Goal: Task Accomplishment & Management: Manage account settings

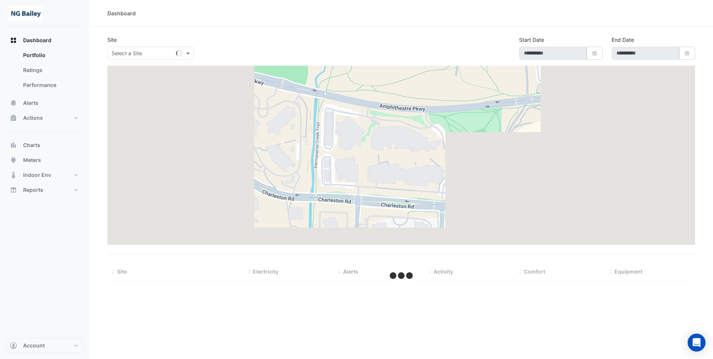
type input "**********"
select select "**"
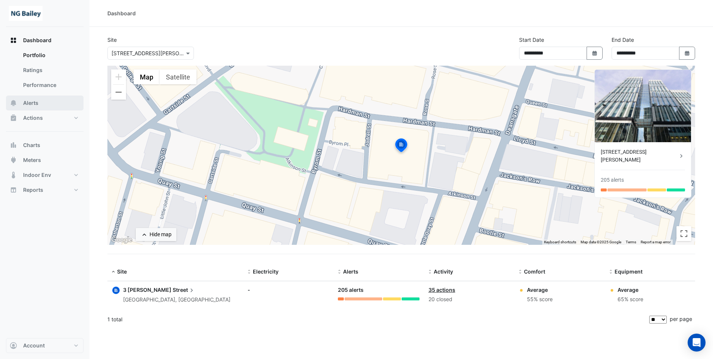
click at [31, 102] on span "Alerts" at bounding box center [30, 102] width 15 height 7
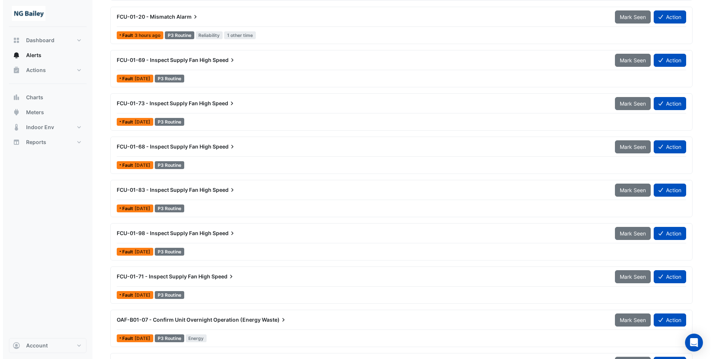
scroll to position [224, 0]
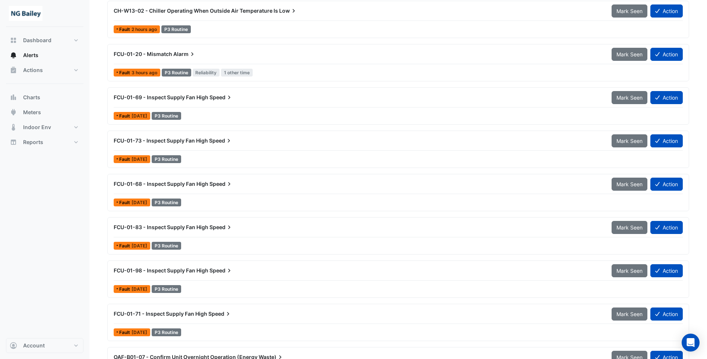
click at [363, 99] on div "FCU-01-69 - Inspect Supply Fan High Speed" at bounding box center [358, 97] width 489 height 7
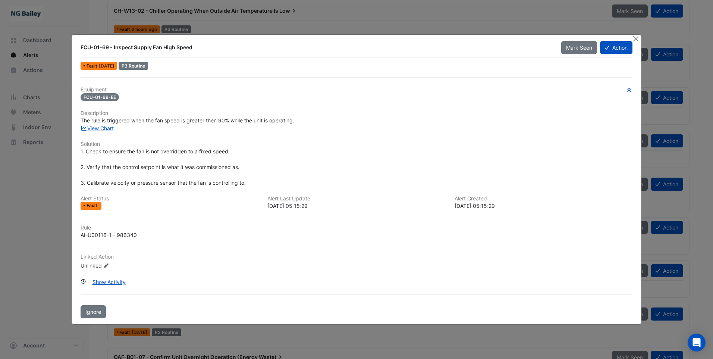
click at [350, 254] on h6 "Linked Action" at bounding box center [357, 256] width 552 height 6
click at [616, 47] on button "Action" at bounding box center [616, 47] width 32 height 13
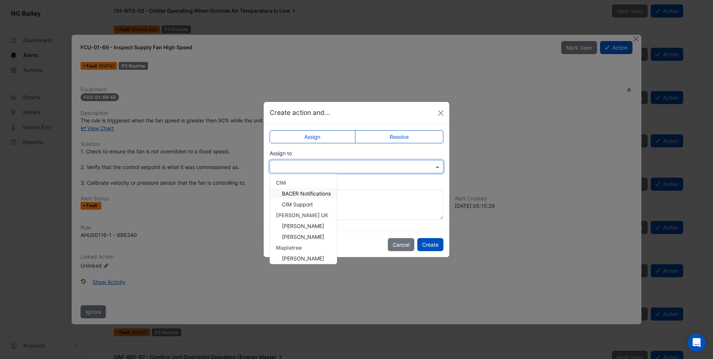
click at [341, 166] on input "text" at bounding box center [349, 167] width 151 height 8
click at [316, 256] on span "[PERSON_NAME]" at bounding box center [303, 255] width 42 height 6
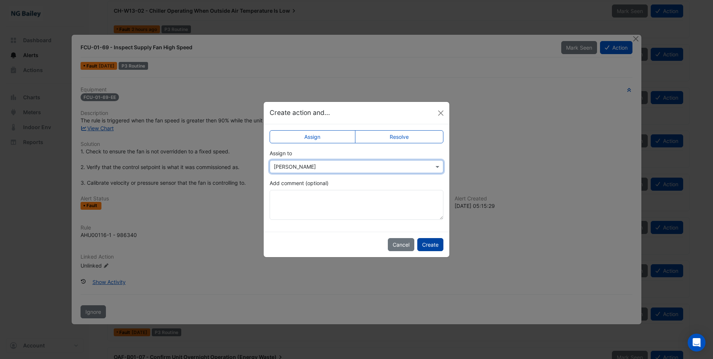
click at [433, 245] on button "Create" at bounding box center [430, 244] width 26 height 13
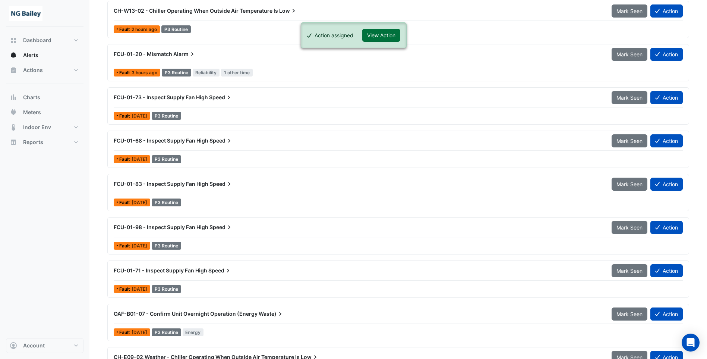
click at [380, 34] on button "View Action" at bounding box center [381, 35] width 38 height 13
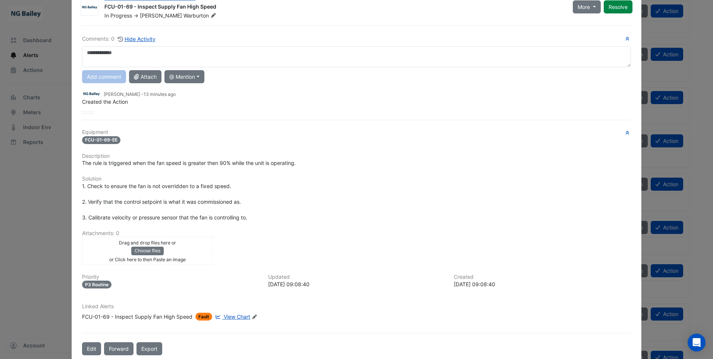
scroll to position [39, 0]
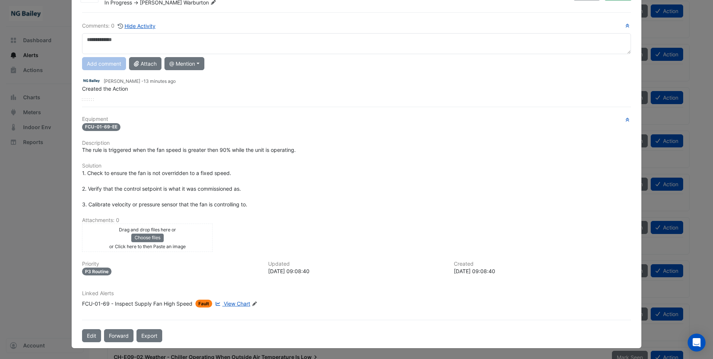
click at [253, 303] on icon at bounding box center [254, 303] width 4 height 4
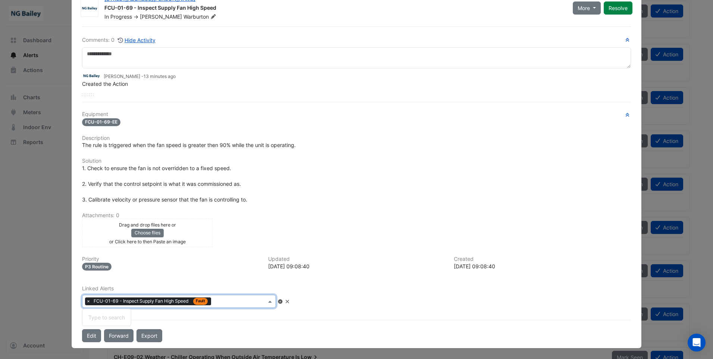
click at [254, 303] on input "text" at bounding box center [240, 302] width 52 height 8
type input "********"
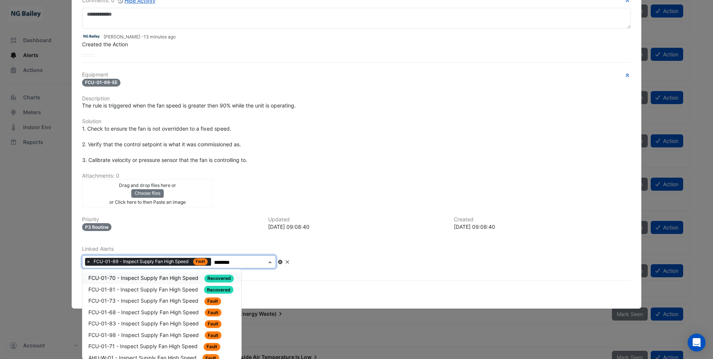
scroll to position [64, 0]
click at [149, 299] on span "FCU-01-73 - Inspect Supply Fan High Speed" at bounding box center [143, 300] width 111 height 6
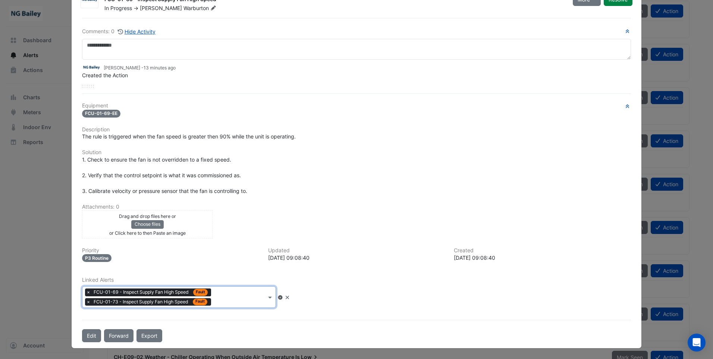
scroll to position [33, 0]
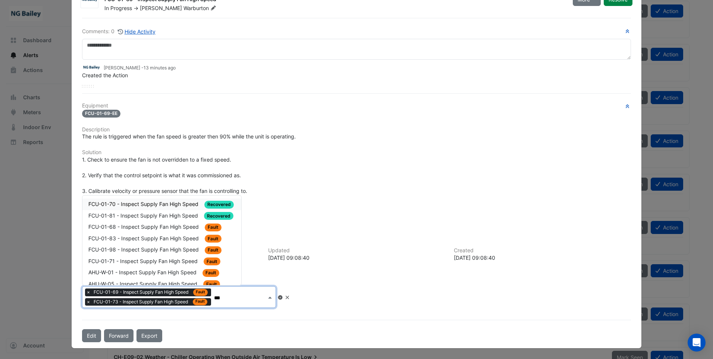
type input "****"
click at [163, 228] on span "FCU-01-68 - Inspect Supply Fan High Speed" at bounding box center [144, 226] width 112 height 6
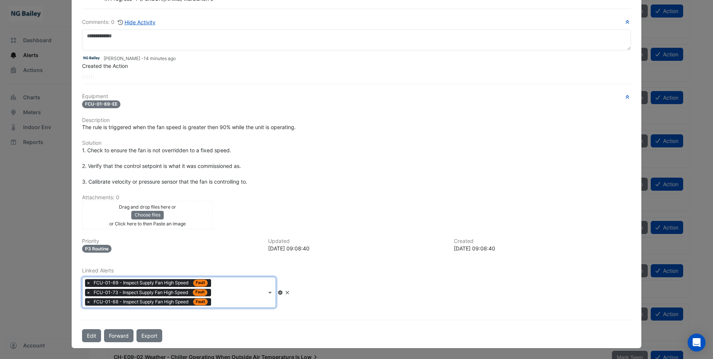
click at [236, 294] on input "text" at bounding box center [240, 293] width 52 height 8
type input "****"
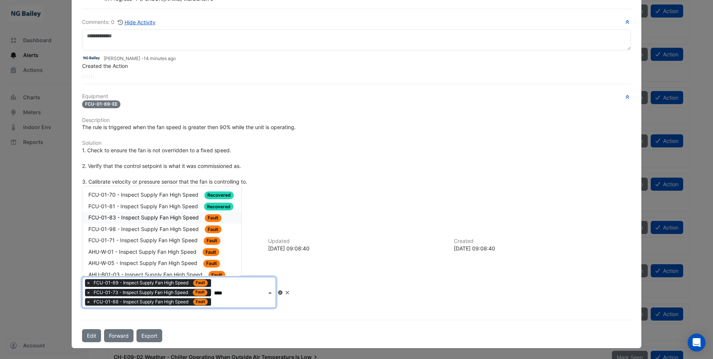
click at [154, 215] on span "FCU-01-83 - Inspect Supply Fan High Speed" at bounding box center [144, 217] width 112 height 6
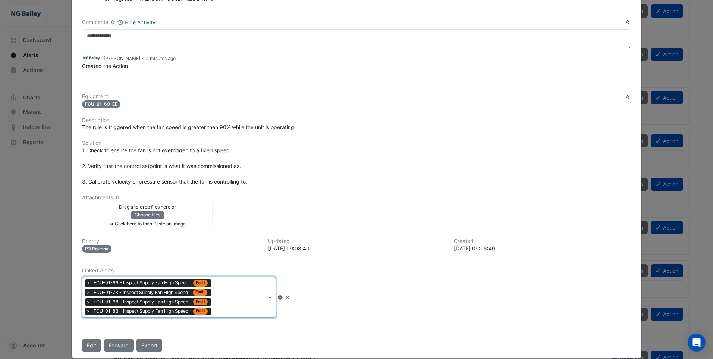
scroll to position [52, 0]
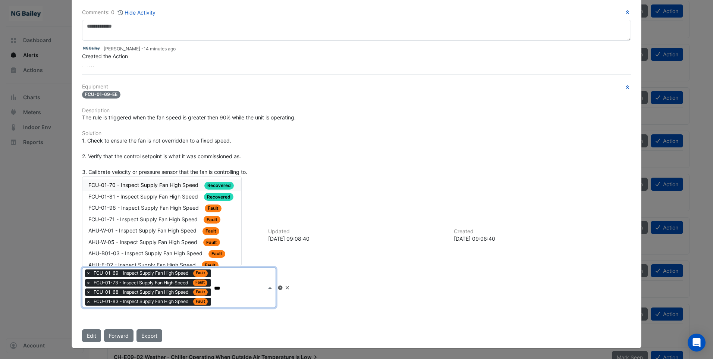
type input "****"
click at [149, 206] on span "FCU-01-98 - Inspect Supply Fan High Speed" at bounding box center [144, 207] width 112 height 6
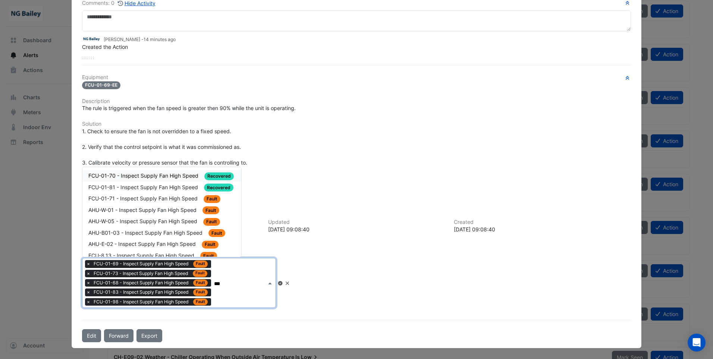
type input "****"
click at [165, 198] on span "FCU-01-71 - Inspect Supply Fan High Speed" at bounding box center [143, 198] width 111 height 6
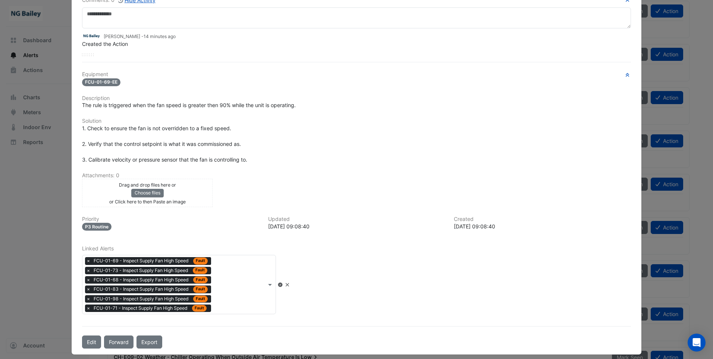
click at [283, 285] on icon at bounding box center [280, 284] width 6 height 4
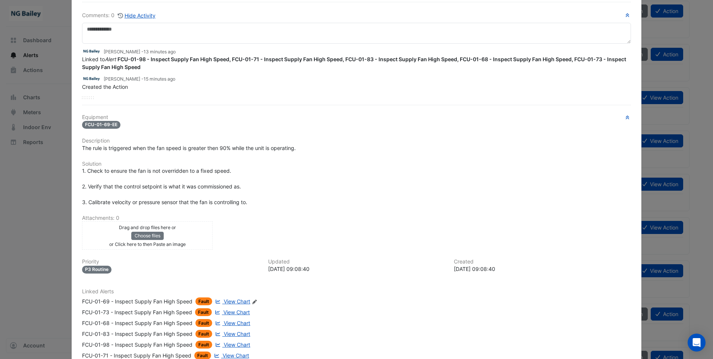
scroll to position [0, 0]
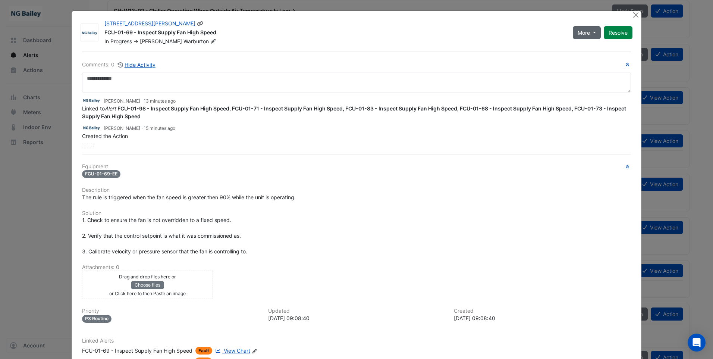
click at [594, 33] on button "More" at bounding box center [586, 32] width 28 height 13
click at [441, 34] on div "FCU-01-69 - Inspect Supply Fan High Speed" at bounding box center [333, 33] width 459 height 9
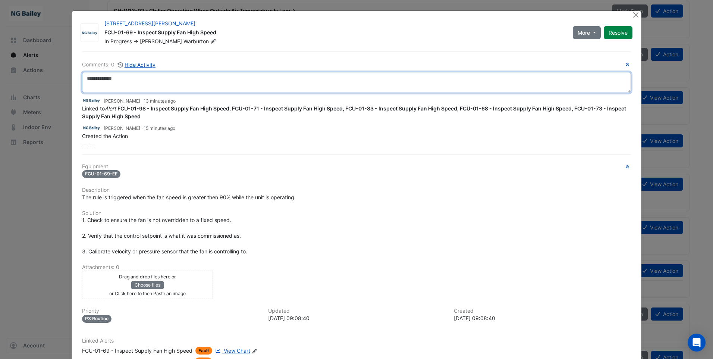
click at [147, 77] on textarea at bounding box center [356, 82] width 549 height 21
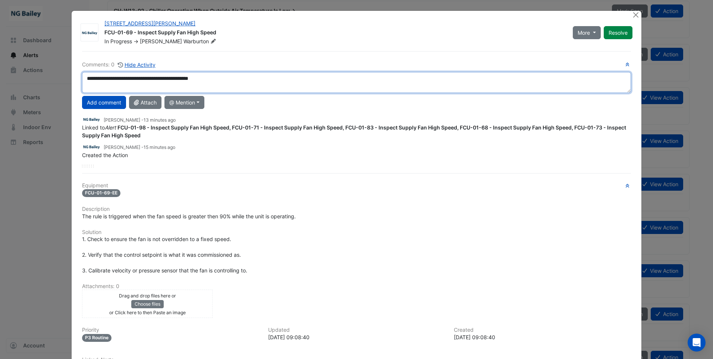
click at [124, 79] on textarea "**********" at bounding box center [356, 82] width 549 height 21
click at [170, 79] on textarea "**********" at bounding box center [356, 82] width 549 height 21
click at [226, 81] on textarea "**********" at bounding box center [356, 82] width 549 height 21
click at [171, 78] on textarea "**********" at bounding box center [356, 82] width 549 height 21
click at [195, 78] on textarea "**********" at bounding box center [356, 82] width 549 height 21
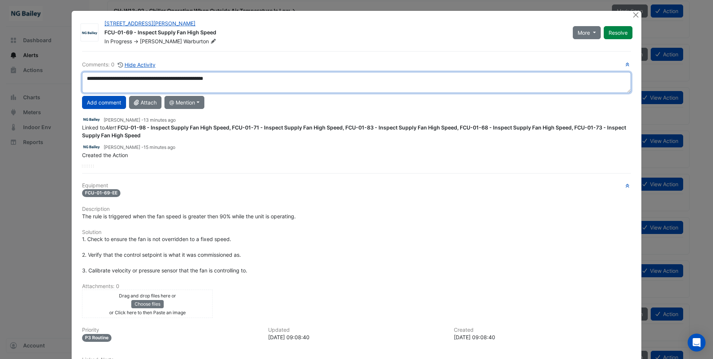
click at [242, 76] on textarea "**********" at bounding box center [356, 82] width 549 height 21
type textarea "**********"
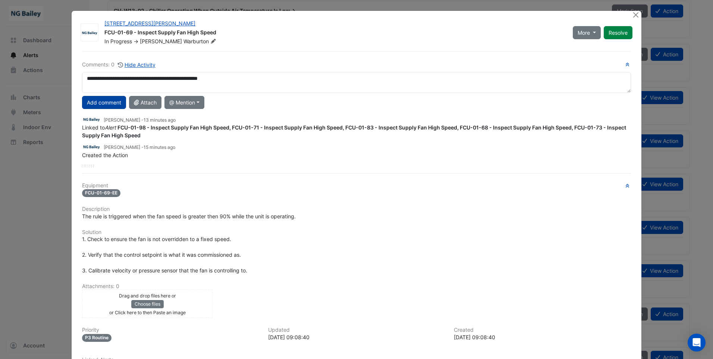
click at [105, 105] on button "Add comment" at bounding box center [104, 102] width 44 height 13
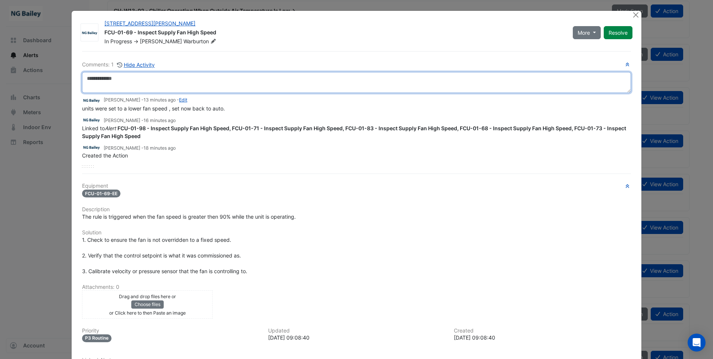
click at [152, 78] on textarea at bounding box center [356, 82] width 549 height 21
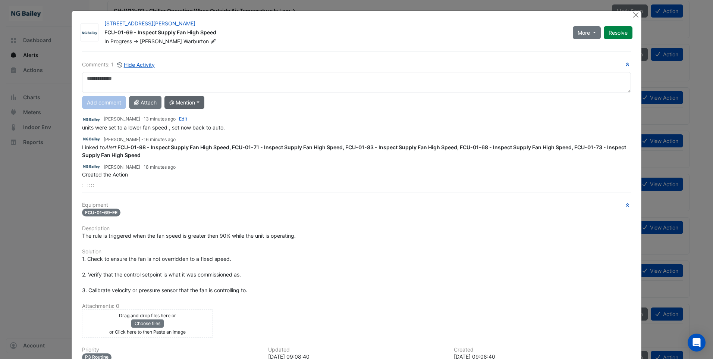
click at [181, 105] on button "@ Mention" at bounding box center [184, 102] width 40 height 13
click at [193, 151] on button "CIM Support" at bounding box center [198, 148] width 67 height 14
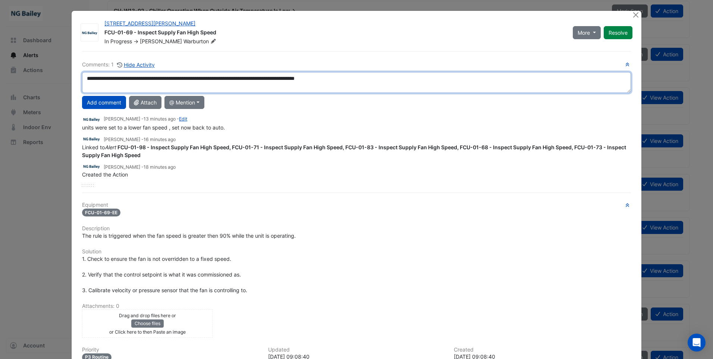
click at [332, 79] on textarea "**********" at bounding box center [356, 82] width 549 height 21
click at [368, 79] on textarea "**********" at bounding box center [356, 82] width 549 height 21
type textarea "**********"
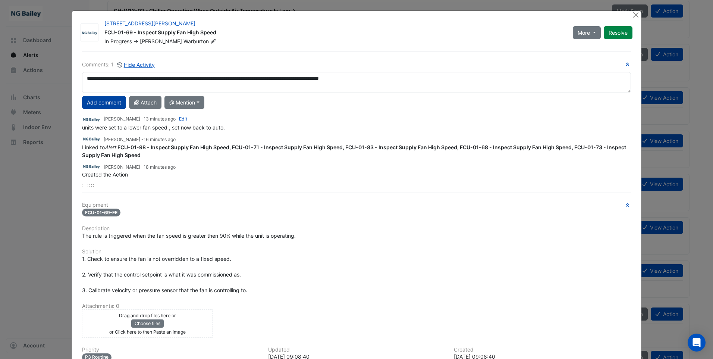
click at [108, 102] on button "Add comment" at bounding box center [104, 102] width 44 height 13
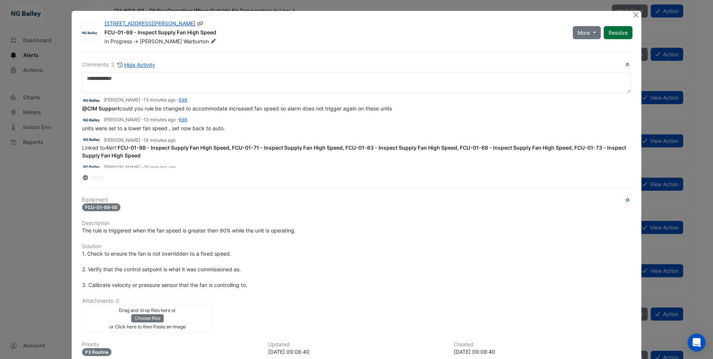
click at [622, 33] on button "Resolve" at bounding box center [617, 32] width 29 height 13
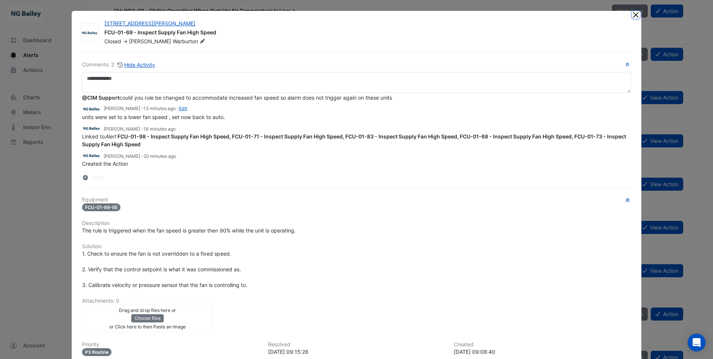
click at [633, 17] on button "Close" at bounding box center [636, 15] width 8 height 8
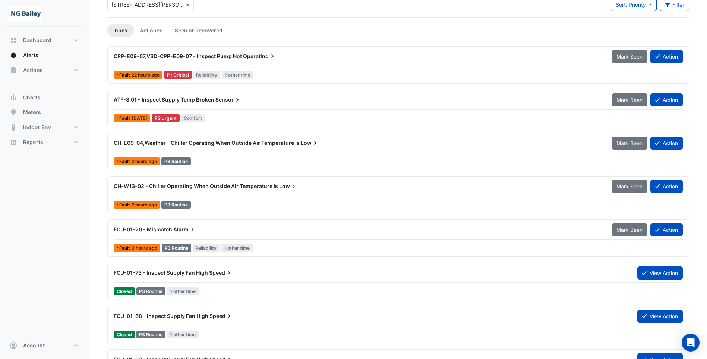
scroll to position [37, 0]
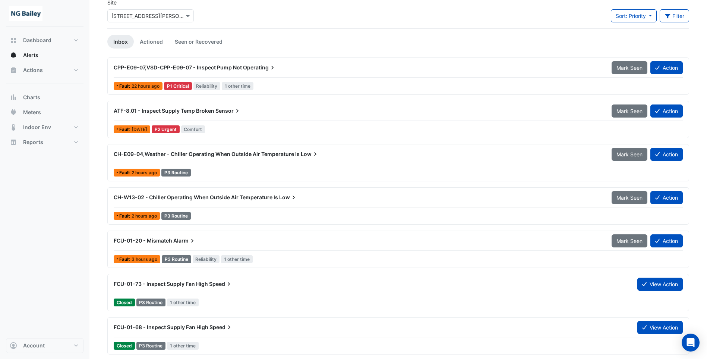
click at [223, 151] on span "CH-E09-04,Weather - Chiller Operating When Outside Air Temperature Is" at bounding box center [207, 154] width 186 height 6
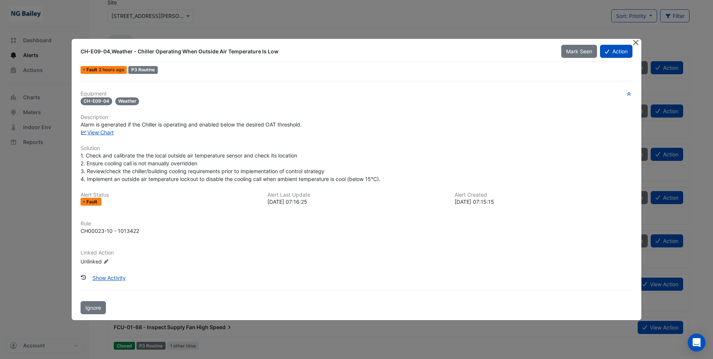
click at [638, 44] on button "Close" at bounding box center [636, 43] width 8 height 8
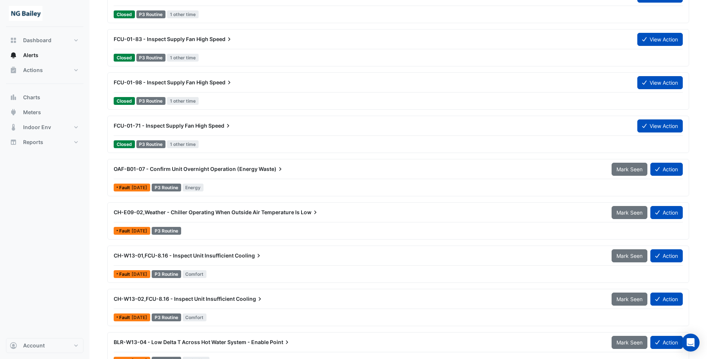
scroll to position [447, 0]
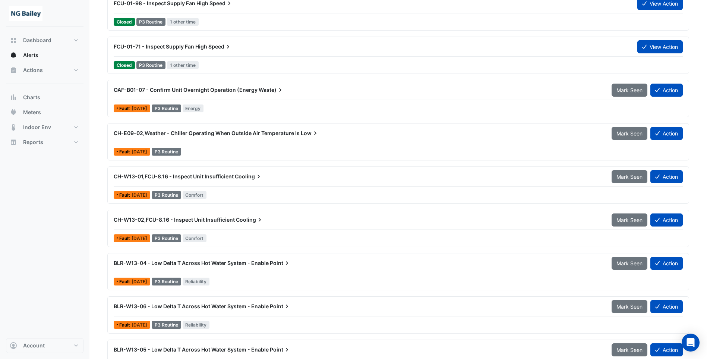
click at [365, 258] on div "BLR-W13-04 - Low Delta T Across Hot Water System - Enable Point" at bounding box center [358, 262] width 498 height 13
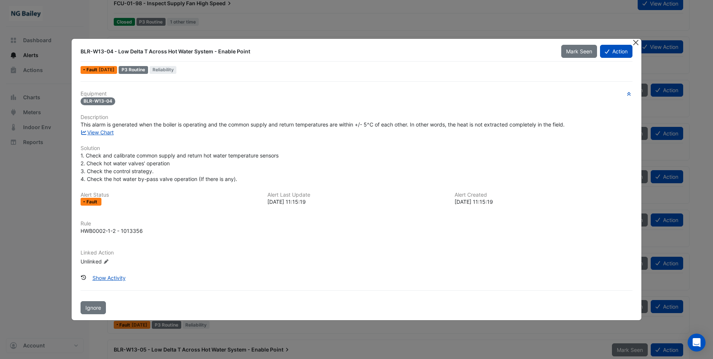
click at [637, 45] on button "Close" at bounding box center [636, 43] width 8 height 8
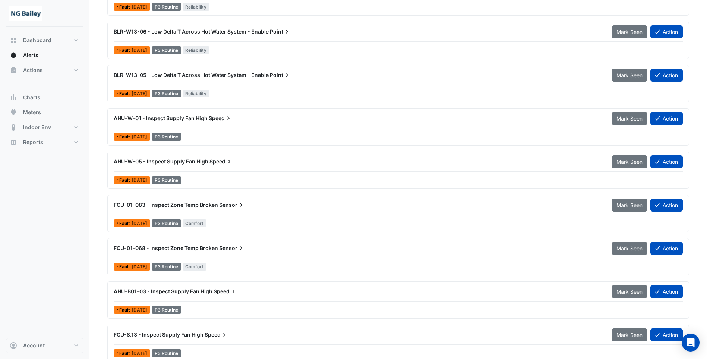
scroll to position [730, 0]
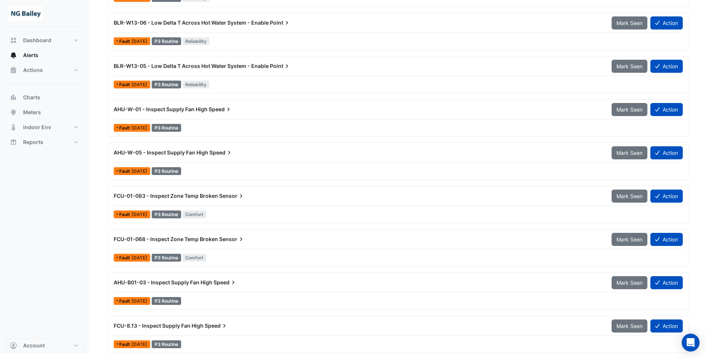
click at [165, 197] on span "FCU-01-083 - Inspect Zone Temp Broken" at bounding box center [166, 195] width 104 height 6
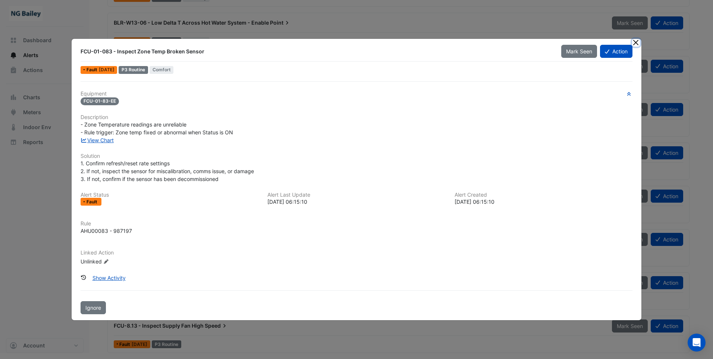
click at [637, 45] on button "Close" at bounding box center [636, 43] width 8 height 8
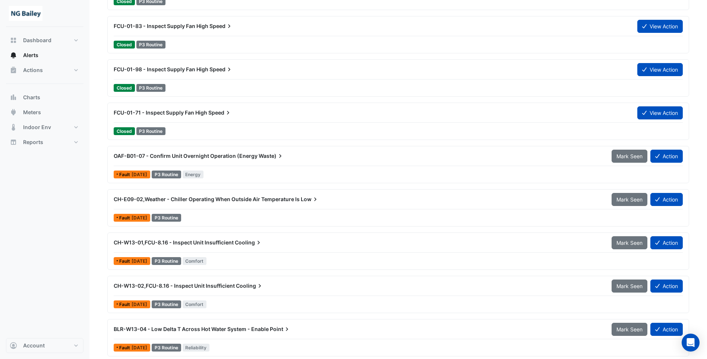
scroll to position [410, 0]
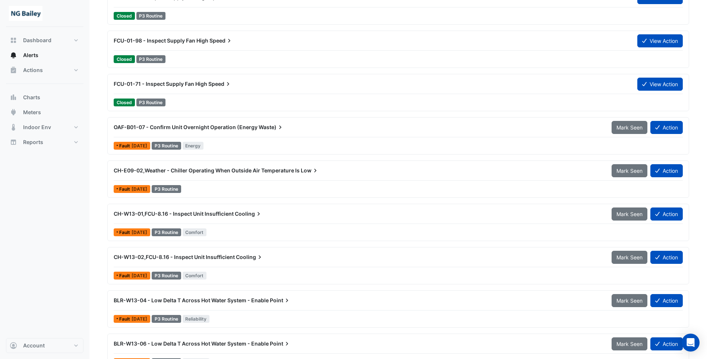
click at [501, 214] on div "CH-W13-01,FCU-8.16 - Inspect Unit Insufficient Cooling" at bounding box center [358, 213] width 489 height 7
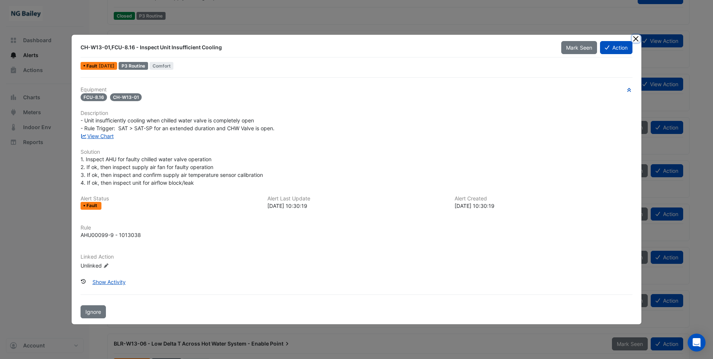
click at [637, 38] on button "Close" at bounding box center [636, 39] width 8 height 8
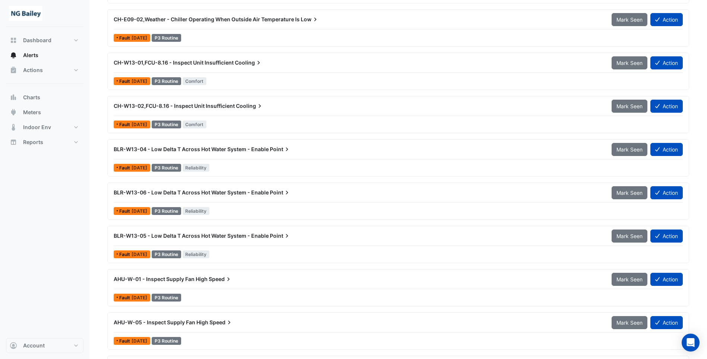
scroll to position [596, 0]
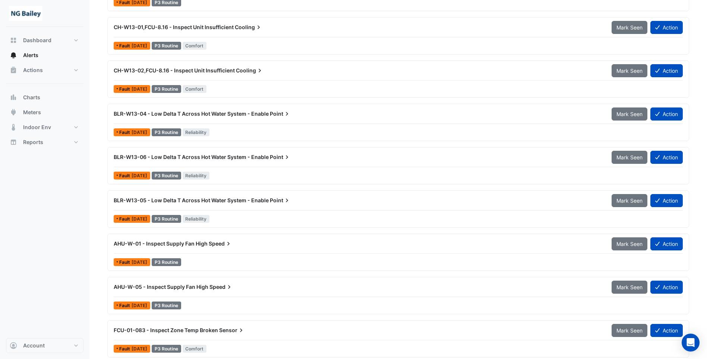
click at [325, 156] on div "BLR-W13-06 - Low Delta T Across Hot Water System - Enable Point" at bounding box center [358, 156] width 489 height 7
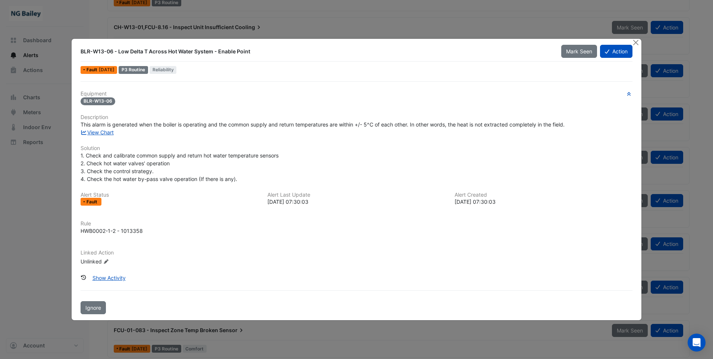
click at [505, 27] on ngb-modal-window "BLR-W13-06 - Low Delta T Across Hot Water System - Enable Point Mark Seen Actio…" at bounding box center [356, 179] width 713 height 359
click at [638, 43] on button "Close" at bounding box center [636, 43] width 8 height 8
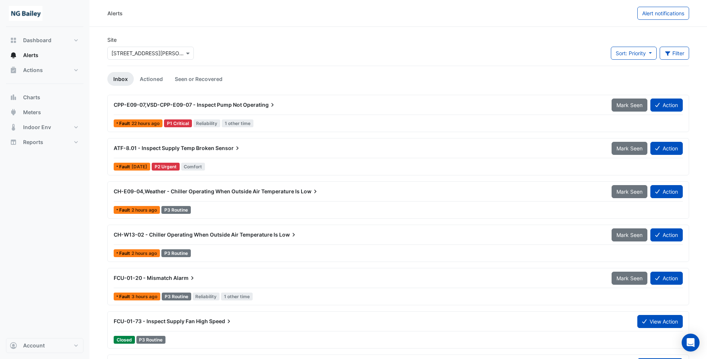
click at [301, 107] on div "CPP-E09-07,VSD-CPP-E09-07 - Inspect Pump Not Operating" at bounding box center [358, 104] width 489 height 7
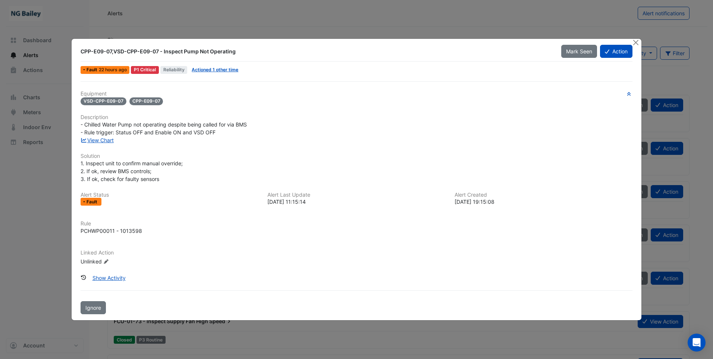
click at [549, 28] on ngb-modal-window "CPP-E09-07,VSD-CPP-E09-07 - Inspect Pump Not Operating Mark Seen Action Fault 2…" at bounding box center [356, 179] width 713 height 359
click at [594, 18] on ngb-modal-window "CPP-E09-07,VSD-CPP-E09-07 - Inspect Pump Not Operating Mark Seen Action Fault 2…" at bounding box center [356, 179] width 713 height 359
click at [638, 42] on button "Close" at bounding box center [636, 43] width 8 height 8
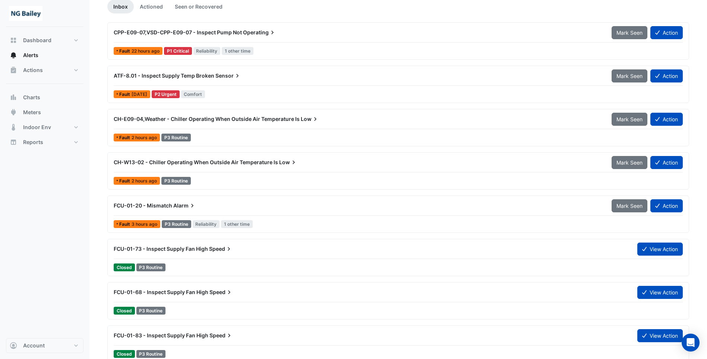
scroll to position [75, 0]
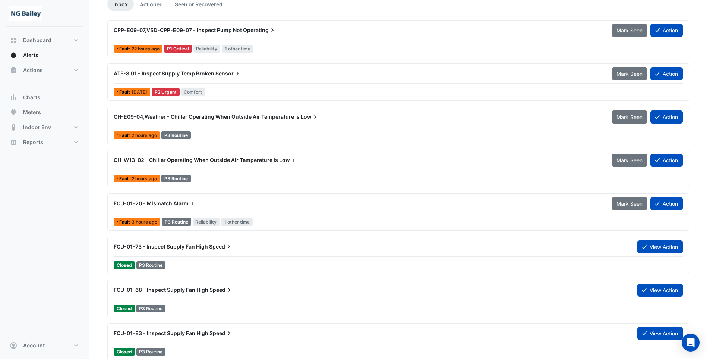
click at [281, 198] on div "FCU-01-20 - Mismatch Alarm" at bounding box center [358, 202] width 498 height 13
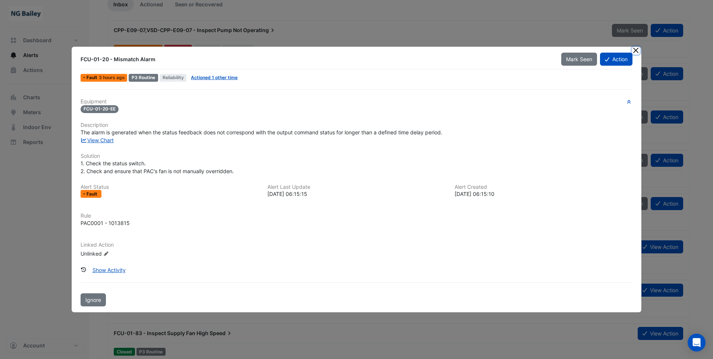
click at [637, 51] on button "Close" at bounding box center [636, 51] width 8 height 8
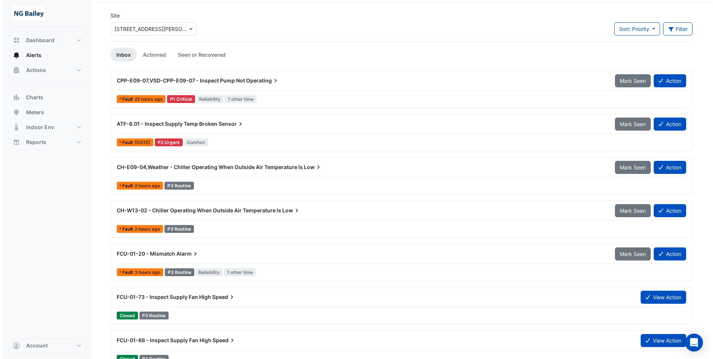
scroll to position [37, 0]
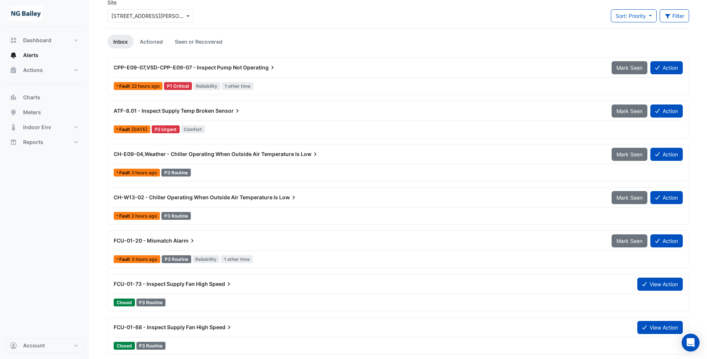
click at [259, 66] on span "Operating" at bounding box center [259, 67] width 33 height 7
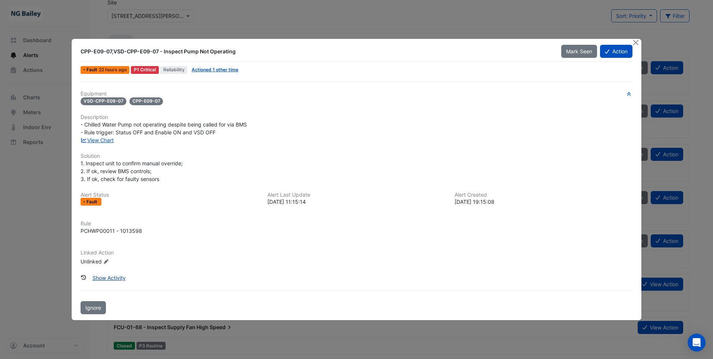
click at [113, 278] on button "Show Activity" at bounding box center [109, 277] width 43 height 13
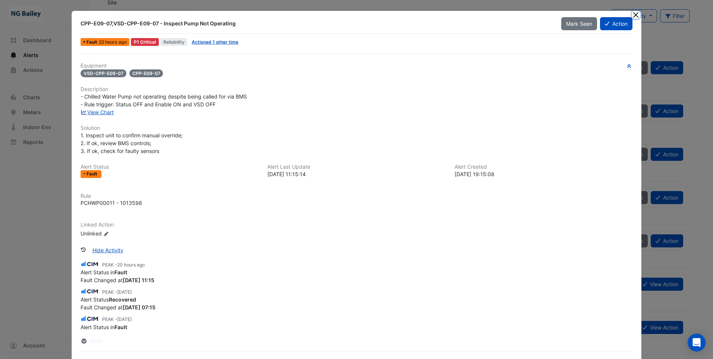
click at [634, 14] on button "Close" at bounding box center [636, 15] width 8 height 8
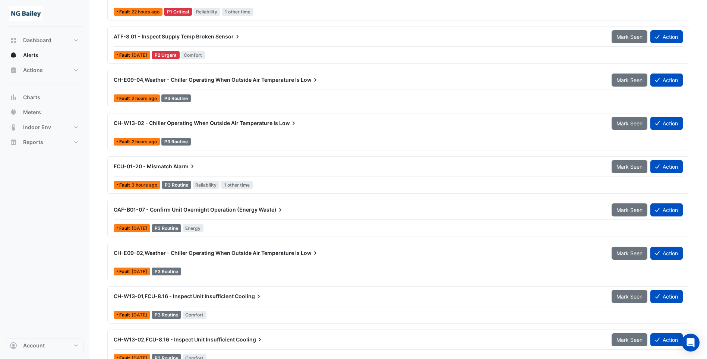
scroll to position [112, 0]
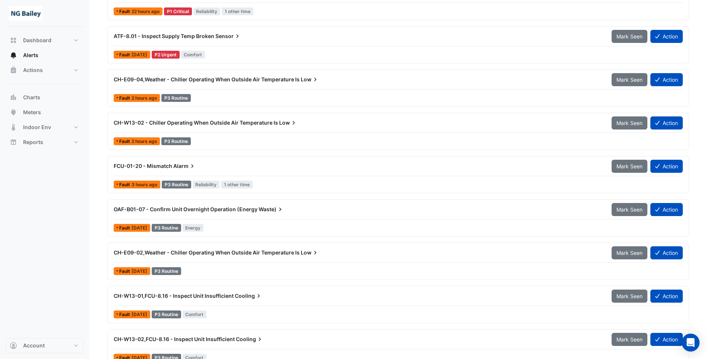
click at [293, 165] on div "FCU-01-20 - Mismatch Alarm" at bounding box center [358, 165] width 489 height 7
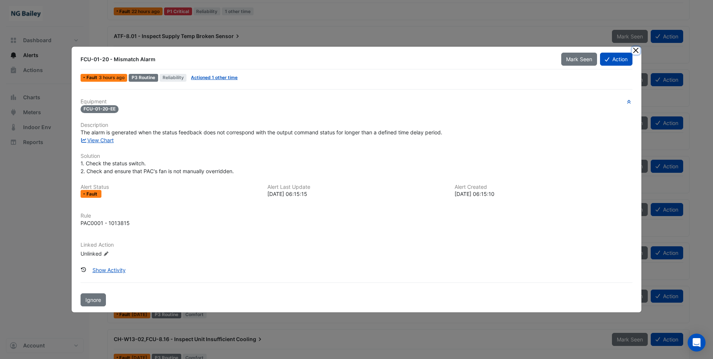
click at [635, 52] on button "Close" at bounding box center [636, 51] width 8 height 8
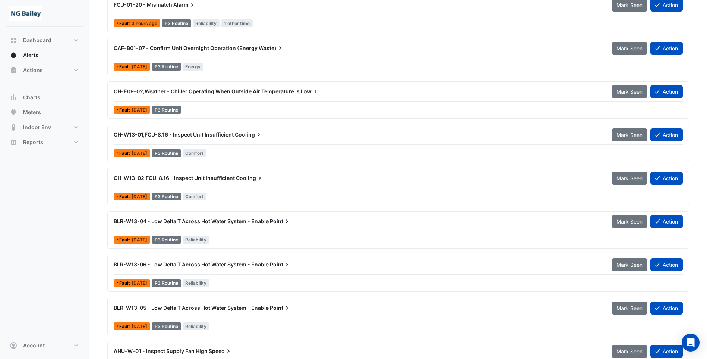
scroll to position [298, 0]
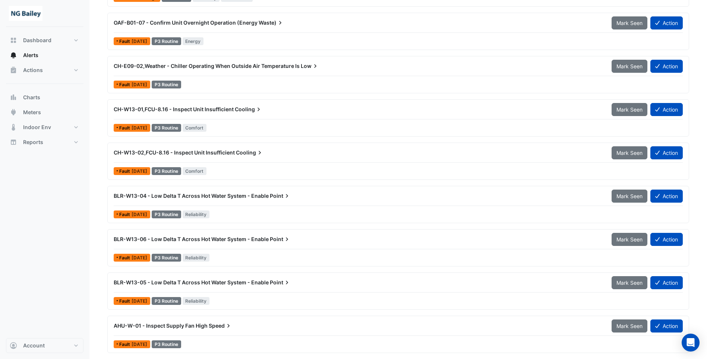
click at [301, 234] on div "BLR-W13-06 - Low Delta T Across Hot Water System - Enable Point" at bounding box center [358, 238] width 498 height 13
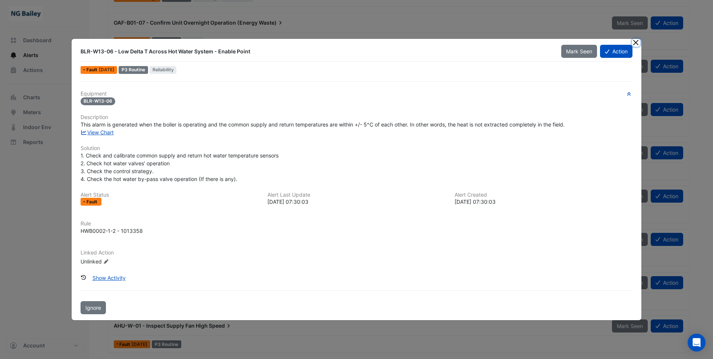
click at [633, 44] on button "Close" at bounding box center [636, 43] width 8 height 8
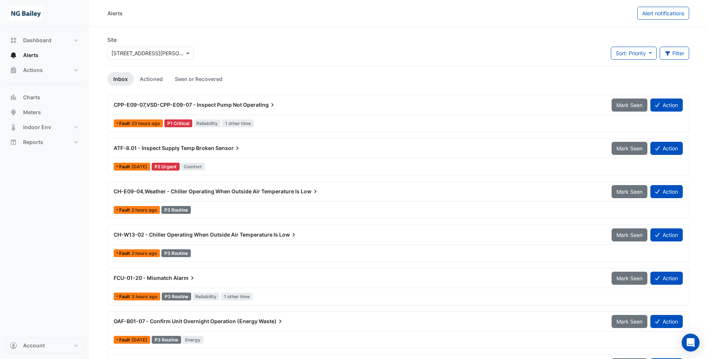
click at [365, 190] on div "CH-E09-04,Weather - Chiller Operating When Outside Air Temperature Is Low" at bounding box center [358, 190] width 489 height 7
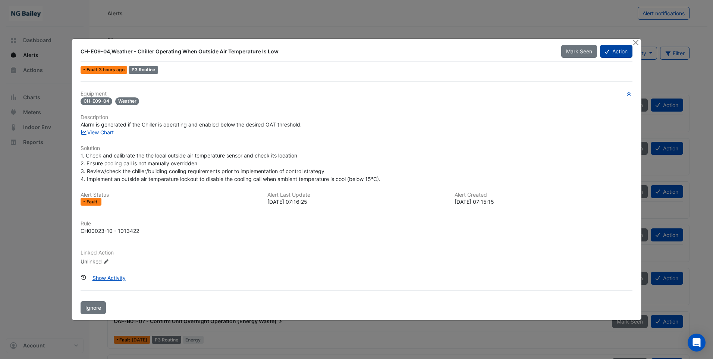
click at [621, 48] on button "Action" at bounding box center [616, 51] width 32 height 13
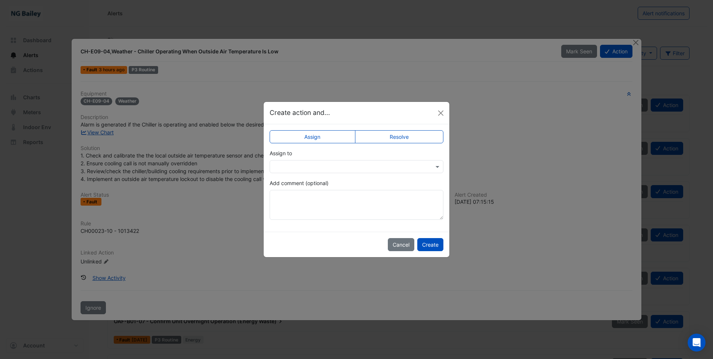
click at [327, 167] on input "text" at bounding box center [349, 167] width 151 height 8
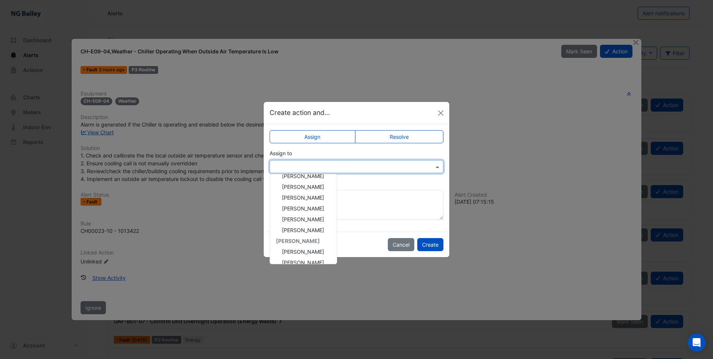
scroll to position [100, 0]
click at [301, 259] on div "[PERSON_NAME]" at bounding box center [303, 255] width 67 height 11
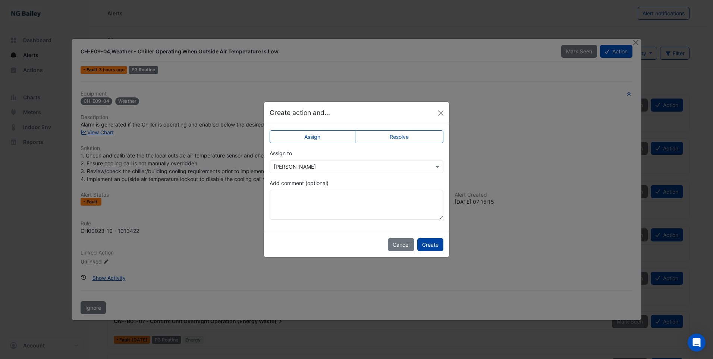
click at [430, 244] on button "Create" at bounding box center [430, 244] width 26 height 13
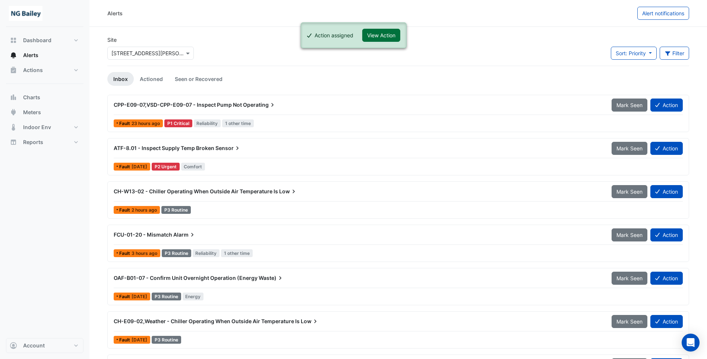
click at [379, 34] on button "View Action" at bounding box center [381, 35] width 38 height 13
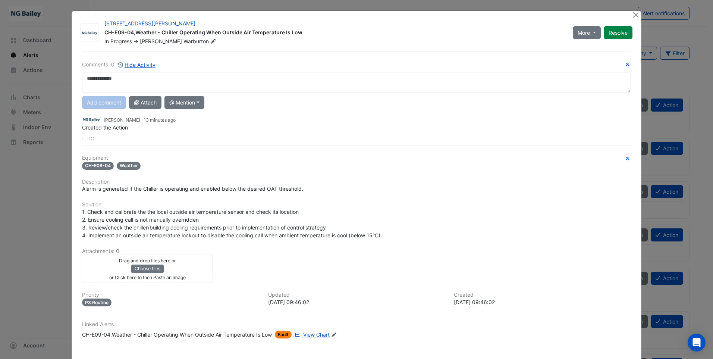
scroll to position [31, 0]
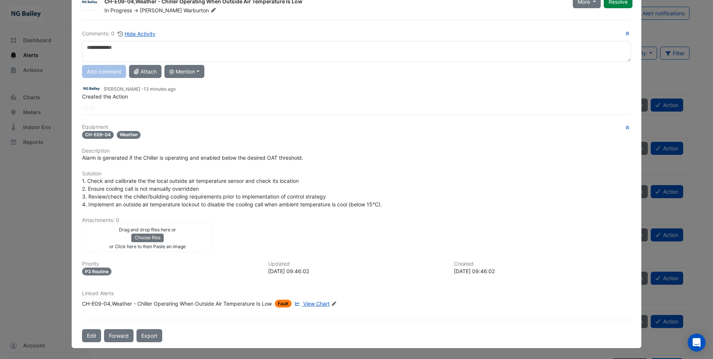
click at [334, 302] on icon at bounding box center [334, 303] width 4 height 4
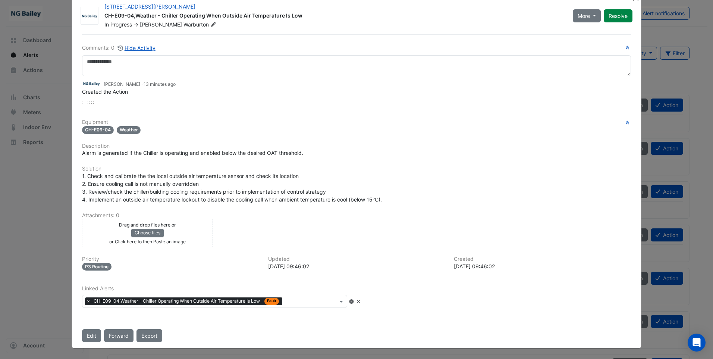
scroll to position [17, 0]
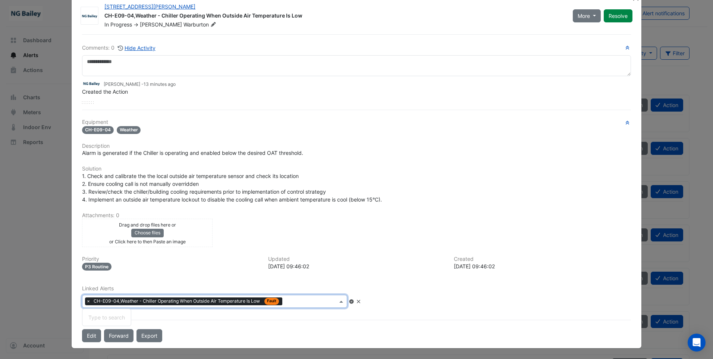
click at [314, 299] on input "text" at bounding box center [311, 302] width 52 height 8
type input "*******"
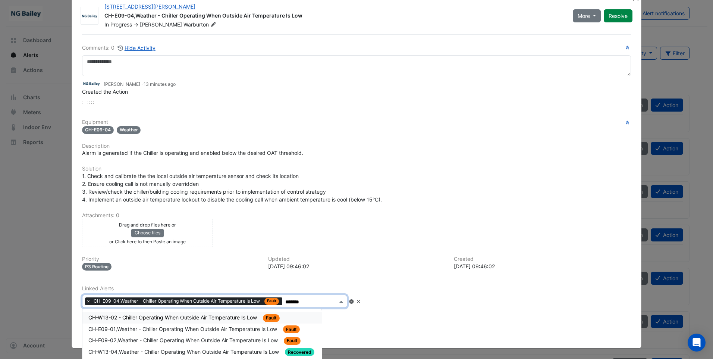
click at [213, 315] on span "CH-W13-02 - Chiller Operating When Outside Air Temperature Is Low" at bounding box center [173, 317] width 170 height 6
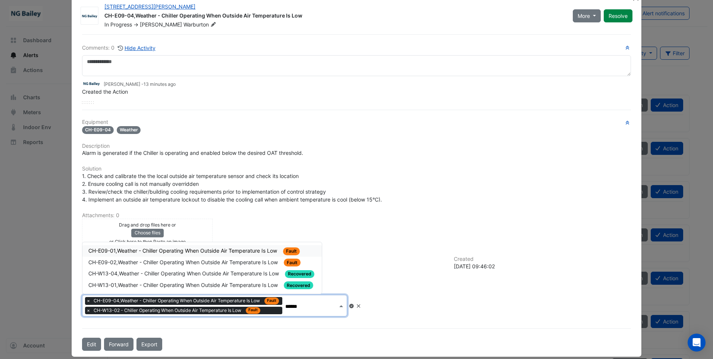
type input "*******"
click at [233, 250] on span "CH-E09-01,Weather - Chiller Operating When Outside Air Temperature Is Low" at bounding box center [183, 250] width 190 height 6
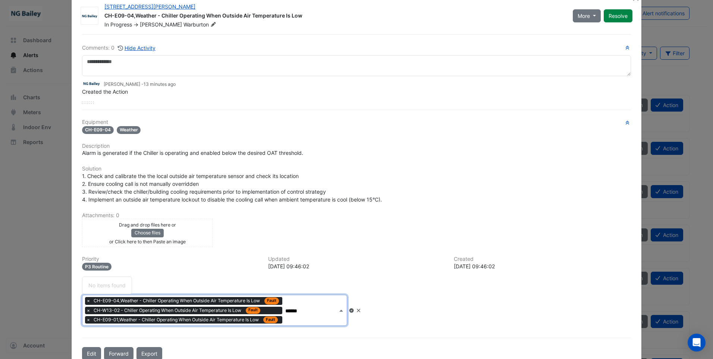
click at [291, 310] on input "******" at bounding box center [311, 311] width 52 height 8
type input "*******"
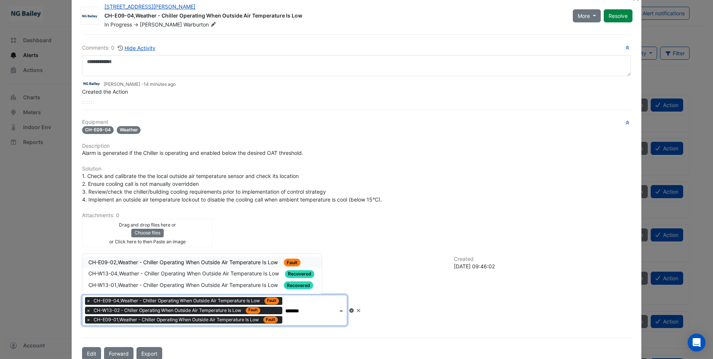
click at [181, 261] on span "CH-E09-02,Weather - Chiller Operating When Outside Air Temperature Is Low" at bounding box center [183, 262] width 191 height 6
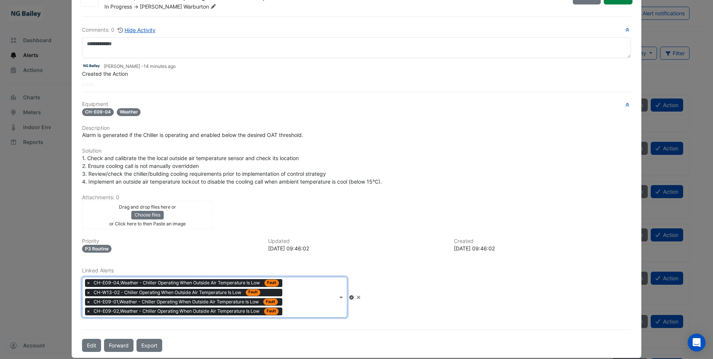
scroll to position [44, 0]
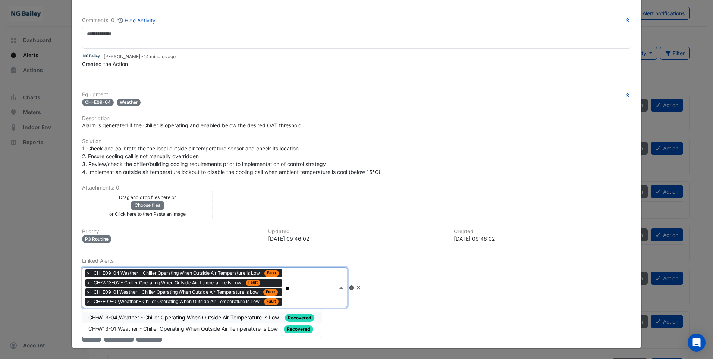
type input "*"
click at [353, 287] on icon at bounding box center [351, 287] width 4 height 4
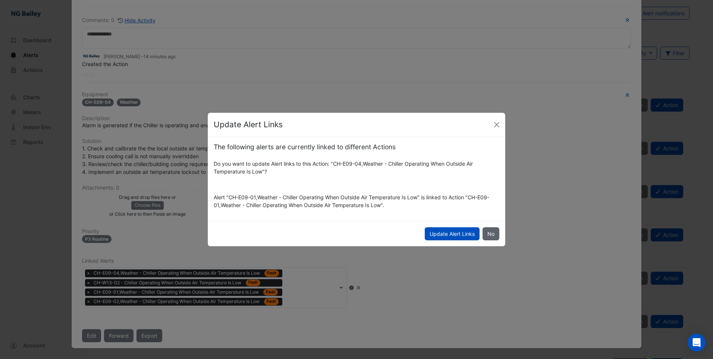
click at [489, 236] on button "No" at bounding box center [490, 233] width 17 height 13
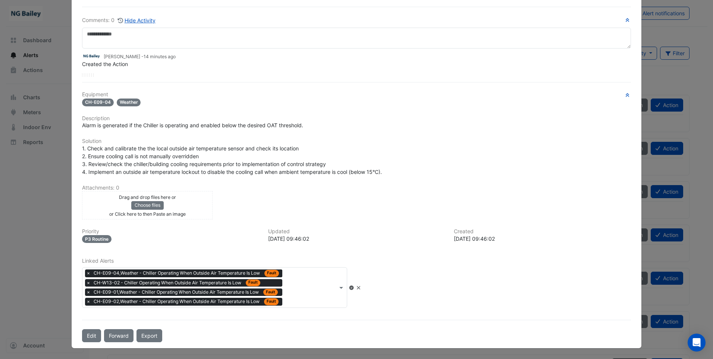
click at [427, 275] on div "Linked Alerts × CH-E09-04,Weather - Chiller Operating When Outside Air Temperat…" at bounding box center [357, 283] width 558 height 50
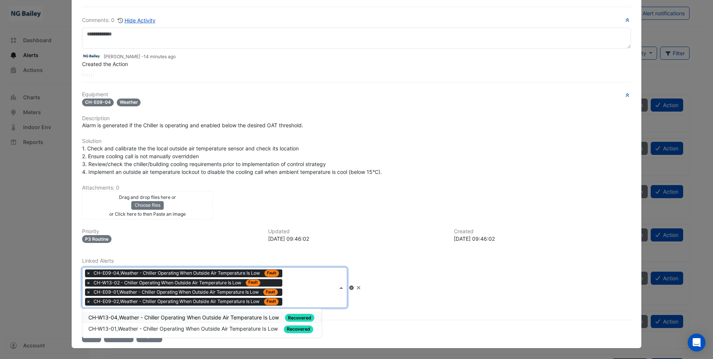
click at [290, 299] on div "× CH-E09-04,Weather - Chiller Operating When Outside Air Temperature Is Low Fau…" at bounding box center [209, 287] width 255 height 40
click at [395, 252] on div "Equipment CH-E09-04 Weather Description Alarm is generated if the Chiller is op…" at bounding box center [356, 202] width 549 height 222
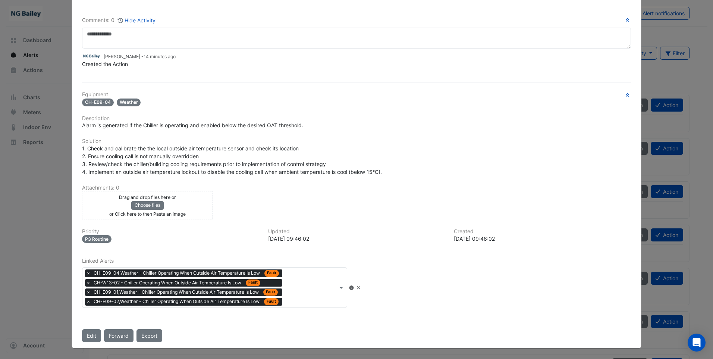
click at [403, 231] on h6 "Updated" at bounding box center [356, 231] width 177 height 6
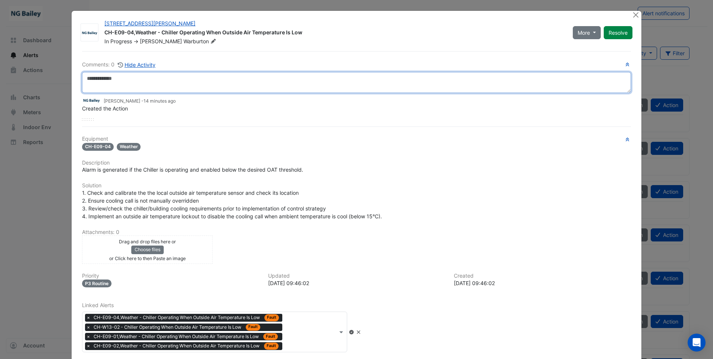
click at [128, 83] on textarea at bounding box center [356, 82] width 549 height 21
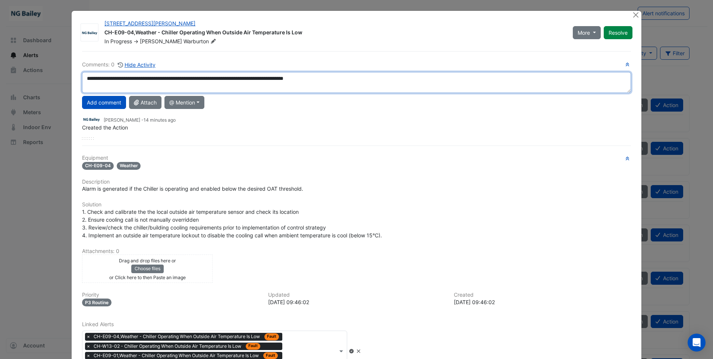
click at [332, 79] on textarea "**********" at bounding box center [356, 82] width 549 height 21
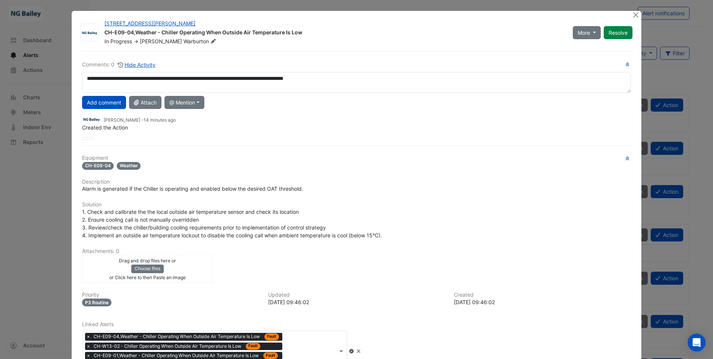
drag, startPoint x: 133, startPoint y: 79, endPoint x: 318, endPoint y: 136, distance: 193.0
click at [318, 136] on div "[PERSON_NAME] - 14 minutes ago Created the Action" at bounding box center [356, 126] width 549 height 28
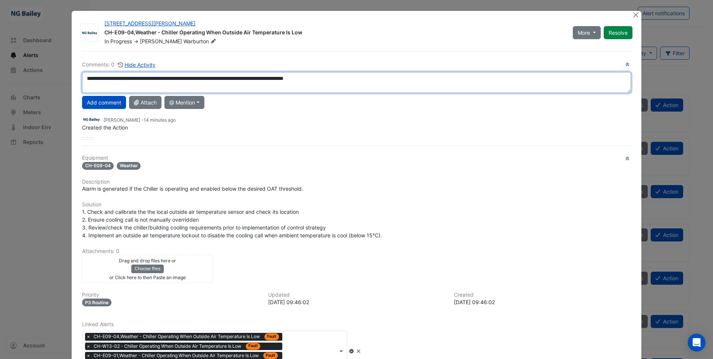
click at [345, 79] on textarea "**********" at bounding box center [356, 82] width 549 height 21
type textarea "**********"
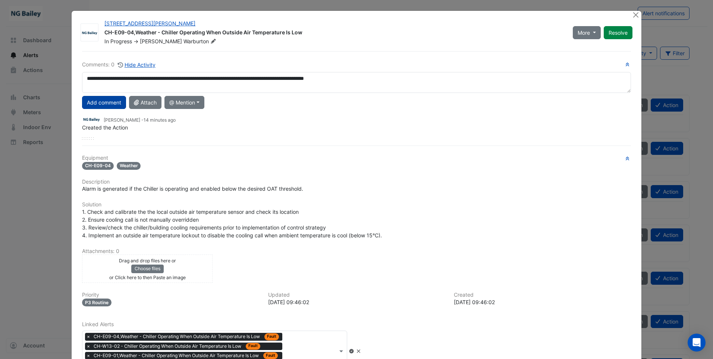
click at [103, 104] on button "Add comment" at bounding box center [104, 102] width 44 height 13
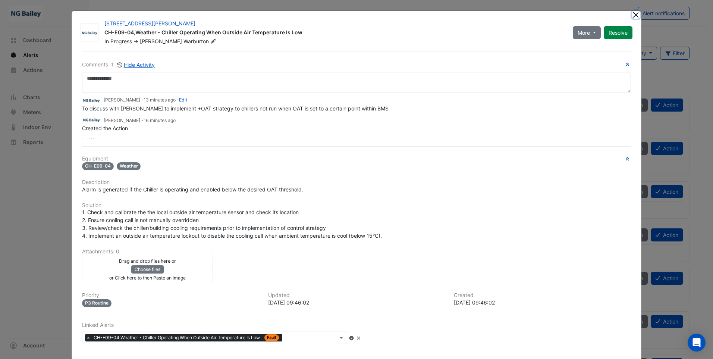
click at [634, 16] on button "Close" at bounding box center [636, 15] width 8 height 8
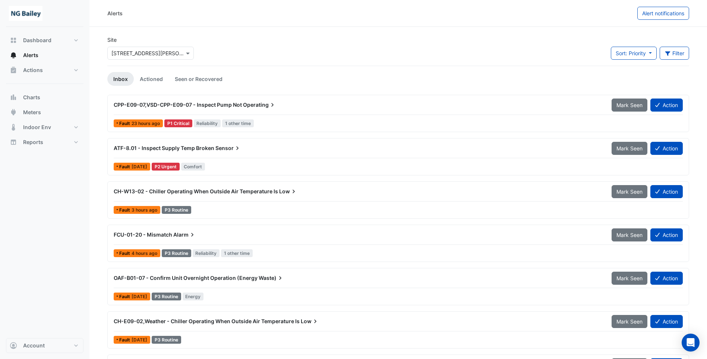
click at [324, 196] on div "CH-W13-02 - Chiller Operating When Outside Air Temperature Is Low" at bounding box center [358, 190] width 498 height 13
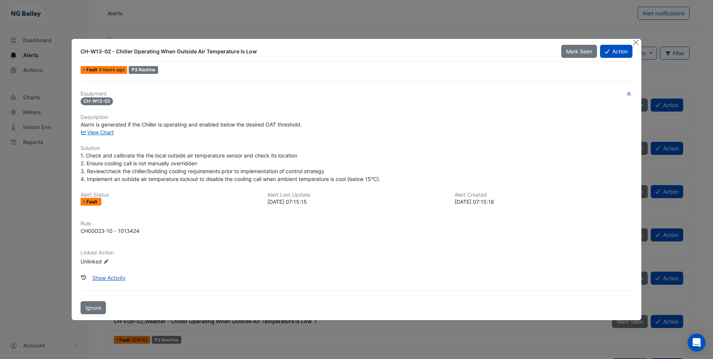
click at [358, 250] on h6 "Linked Action" at bounding box center [357, 252] width 552 height 6
click at [634, 42] on button "Close" at bounding box center [636, 43] width 8 height 8
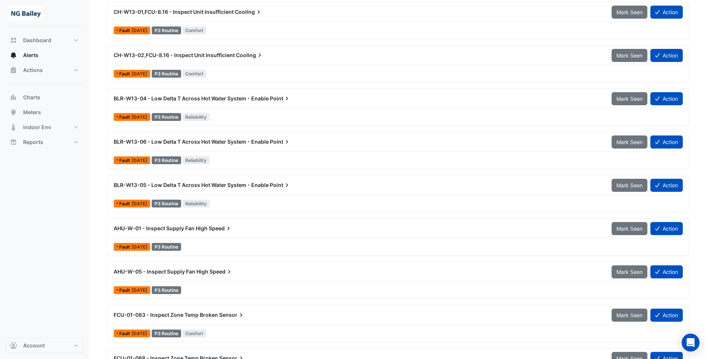
scroll to position [335, 0]
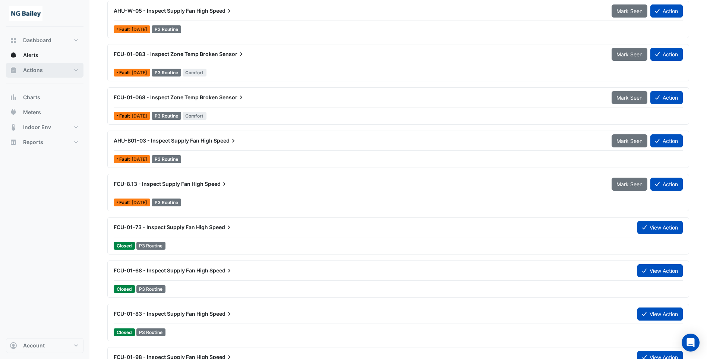
click at [37, 72] on span "Actions" at bounding box center [33, 69] width 20 height 7
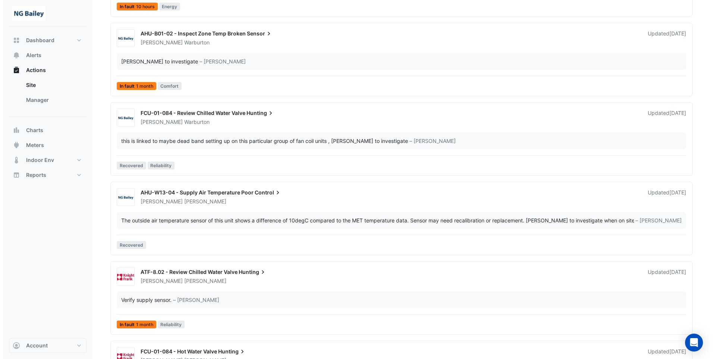
scroll to position [1664, 0]
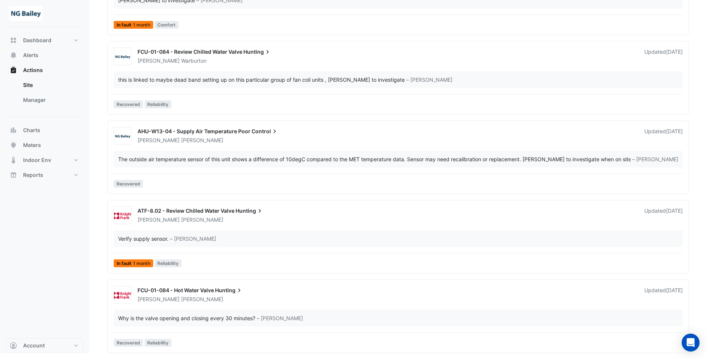
click at [228, 288] on span "Hunting" at bounding box center [229, 289] width 28 height 7
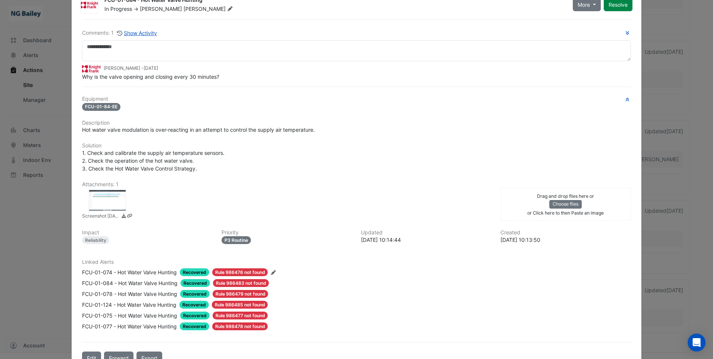
scroll to position [37, 0]
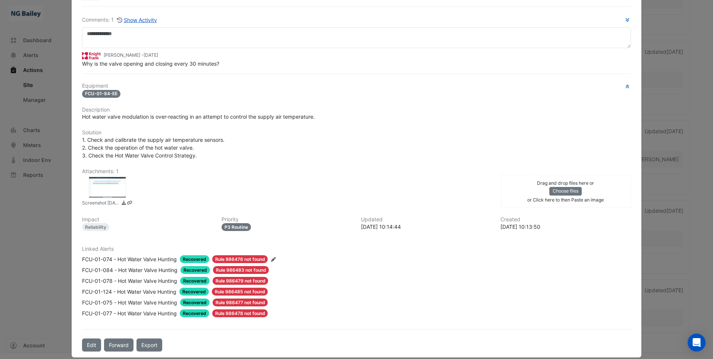
click at [196, 263] on span "Recovered" at bounding box center [194, 259] width 29 height 8
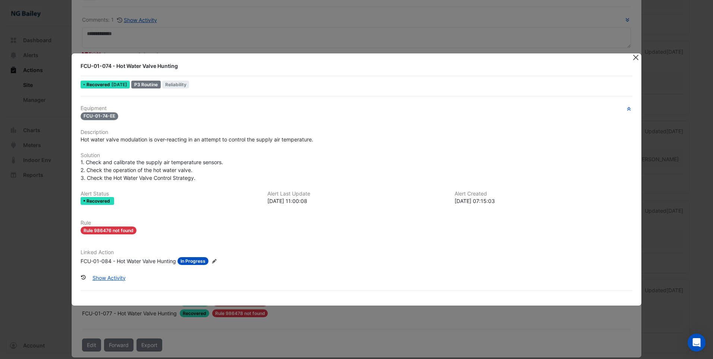
click at [634, 59] on button "Close" at bounding box center [636, 57] width 8 height 8
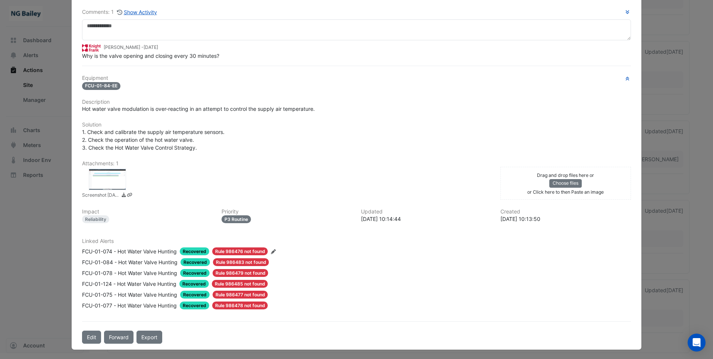
scroll to position [47, 0]
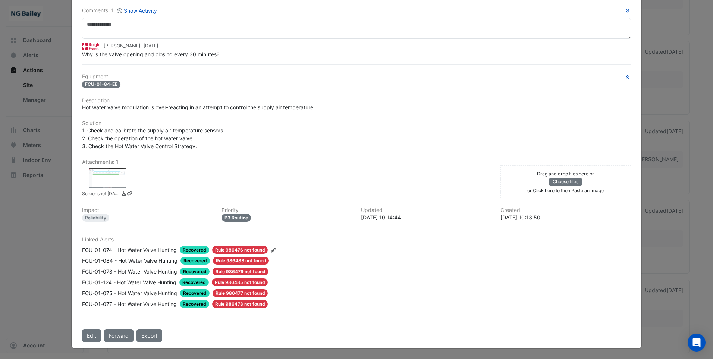
drag, startPoint x: 195, startPoint y: 246, endPoint x: 278, endPoint y: 266, distance: 85.3
click at [326, 266] on div "Linked Alerts FCU-01-074 - Hot Water Valve Hunting Recovered Rule 986476 not fo…" at bounding box center [357, 271] width 558 height 71
click at [191, 248] on span "Recovered" at bounding box center [194, 250] width 29 height 8
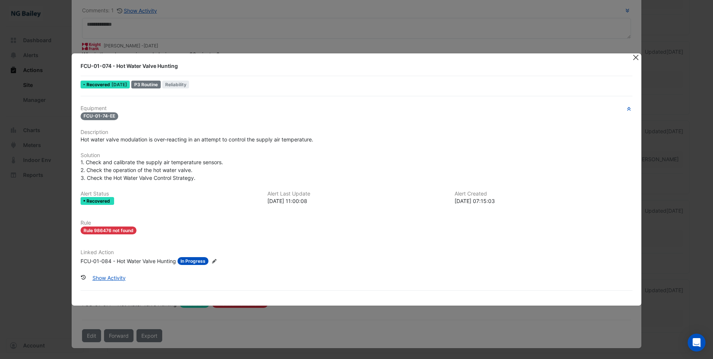
click at [636, 57] on button "Close" at bounding box center [636, 57] width 8 height 8
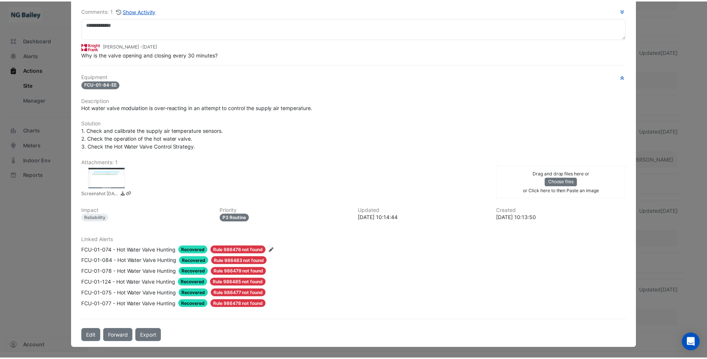
scroll to position [0, 0]
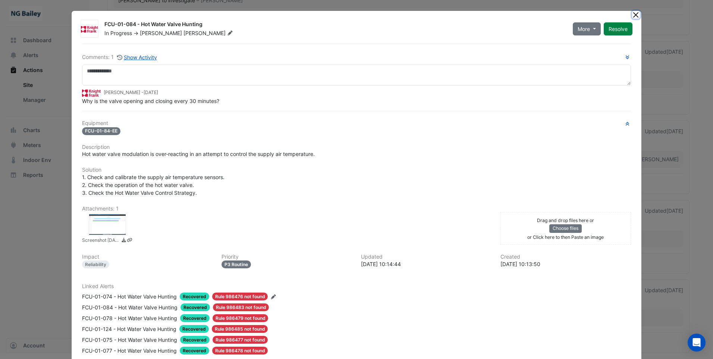
click at [634, 15] on button "Close" at bounding box center [636, 15] width 8 height 8
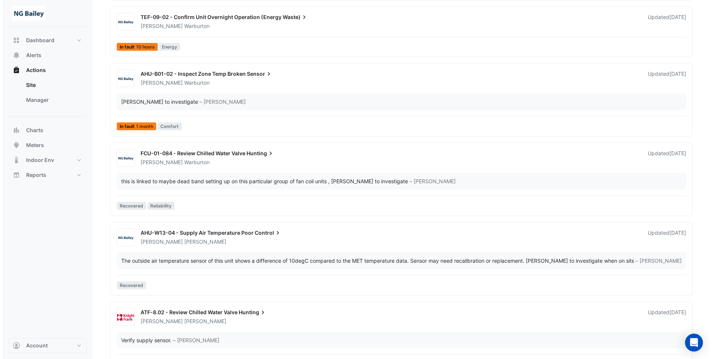
scroll to position [1552, 0]
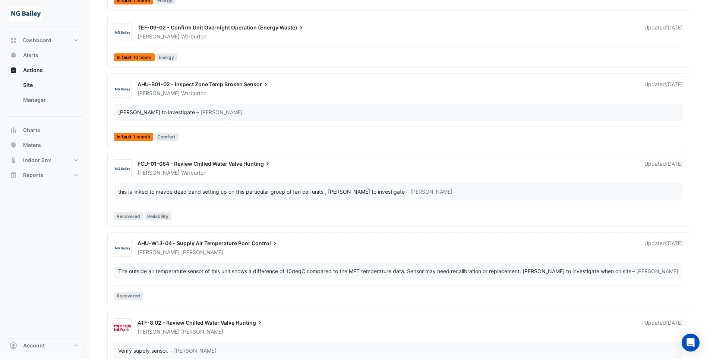
click at [307, 167] on div "FCU-01-084 - Review Chilled Water Valve Hunting" at bounding box center [387, 164] width 498 height 9
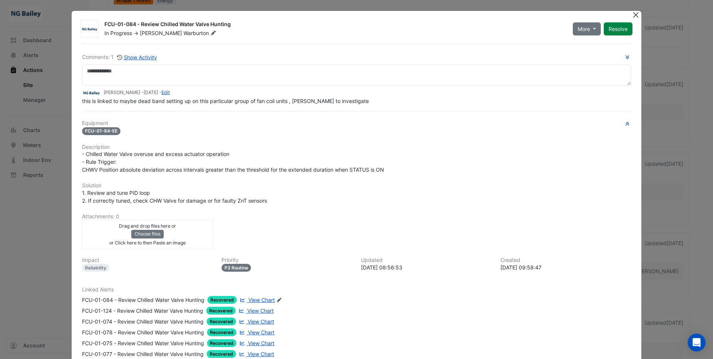
click at [635, 16] on button "Close" at bounding box center [636, 15] width 8 height 8
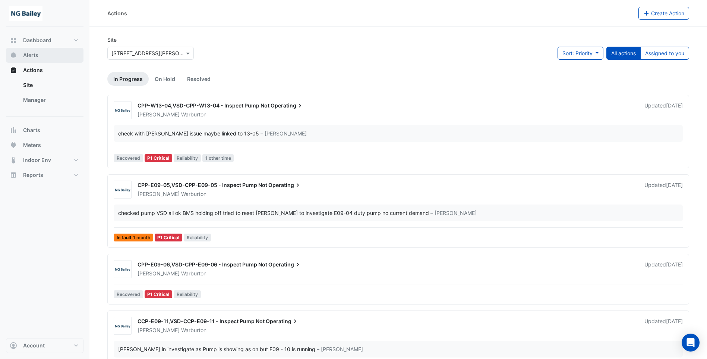
click at [27, 56] on span "Alerts" at bounding box center [30, 54] width 15 height 7
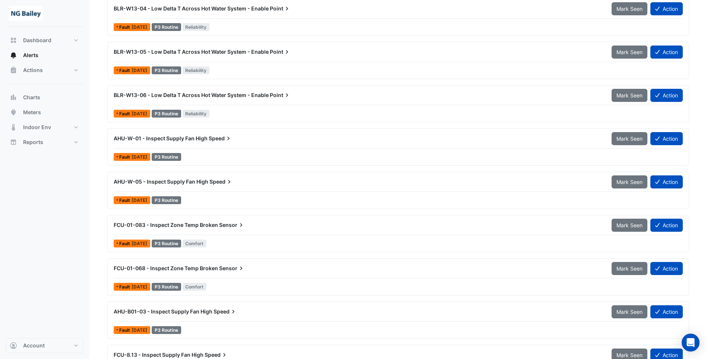
scroll to position [443, 0]
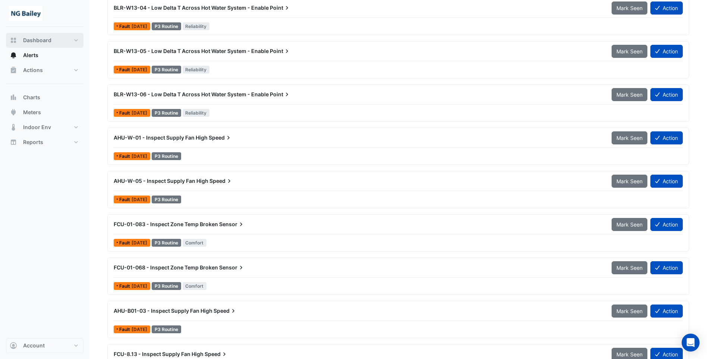
click at [39, 42] on span "Dashboard" at bounding box center [37, 40] width 28 height 7
select select "**"
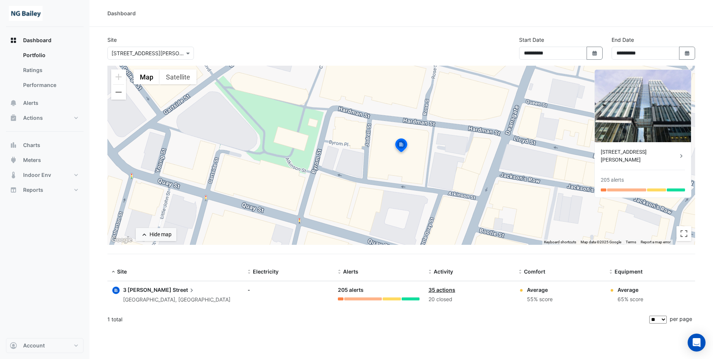
click at [443, 290] on link "35 actions" at bounding box center [441, 289] width 27 height 6
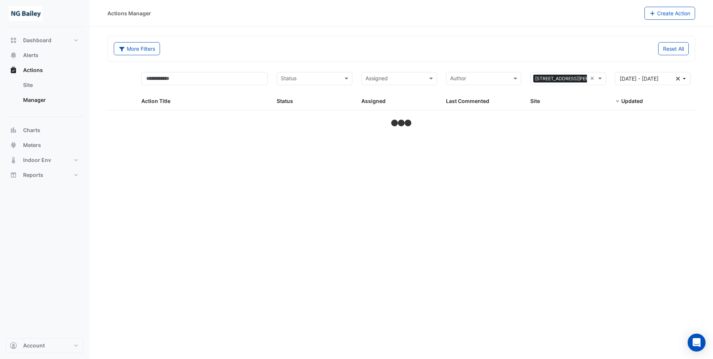
select select "**"
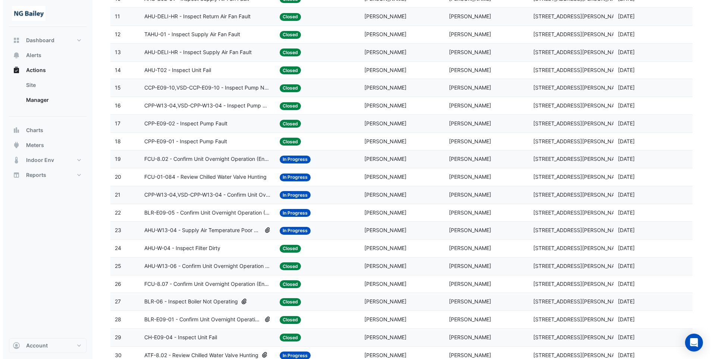
scroll to position [298, 0]
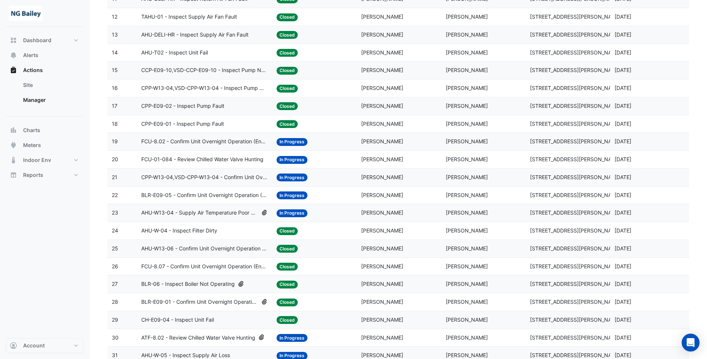
click at [208, 265] on span "FCU-8.07 - Confirm Unit Overnight Operation (Energy Waste)" at bounding box center [204, 266] width 126 height 9
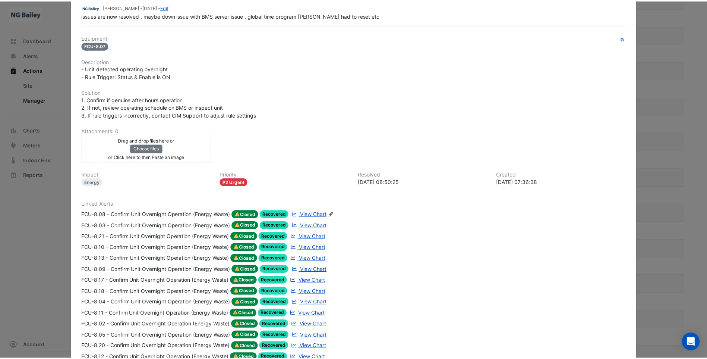
scroll to position [0, 0]
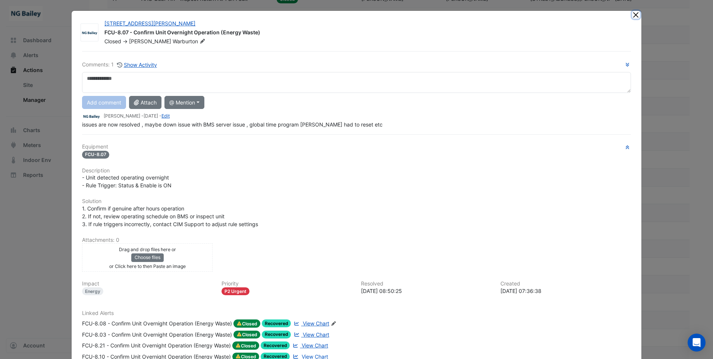
click at [636, 14] on button "Close" at bounding box center [636, 15] width 8 height 8
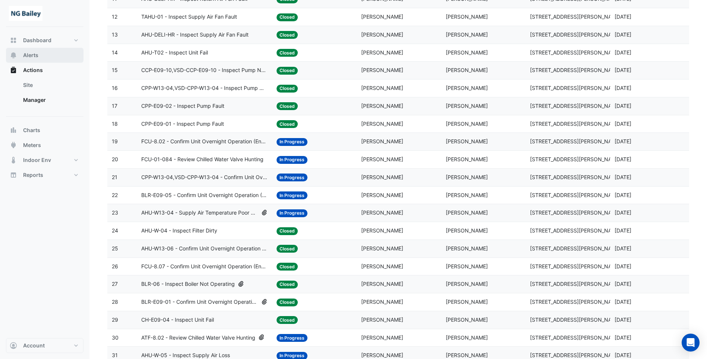
click at [42, 56] on button "Alerts" at bounding box center [45, 55] width 78 height 15
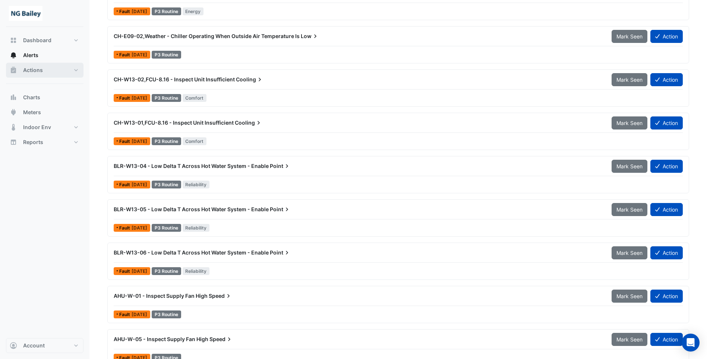
click at [37, 70] on span "Actions" at bounding box center [33, 69] width 20 height 7
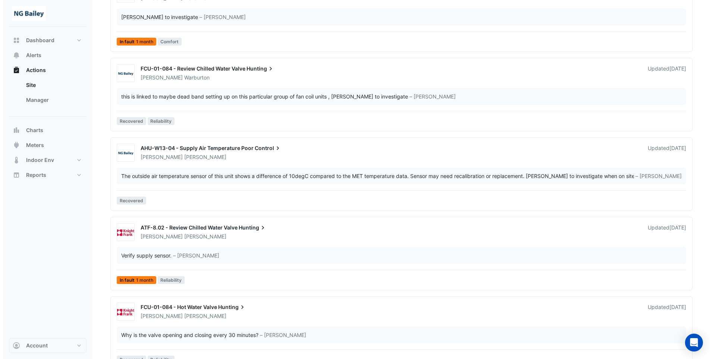
scroll to position [1664, 0]
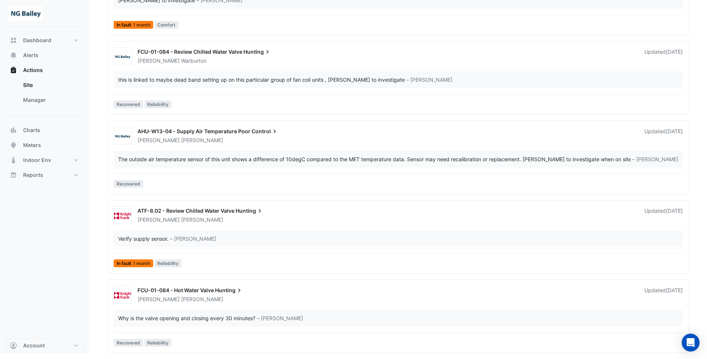
click at [497, 292] on div "FCU-01-084 - Hot Water Valve Hunting" at bounding box center [387, 290] width 498 height 9
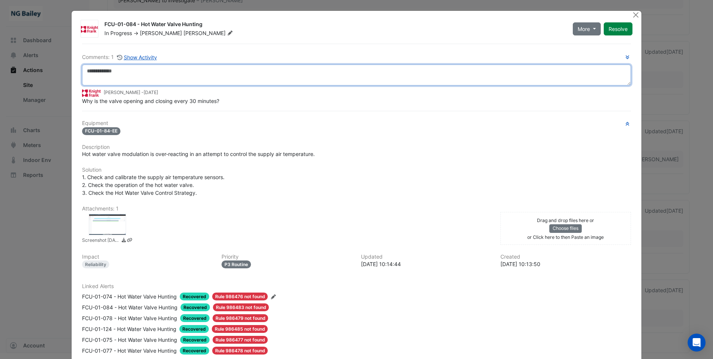
click at [173, 73] on textarea at bounding box center [356, 74] width 549 height 21
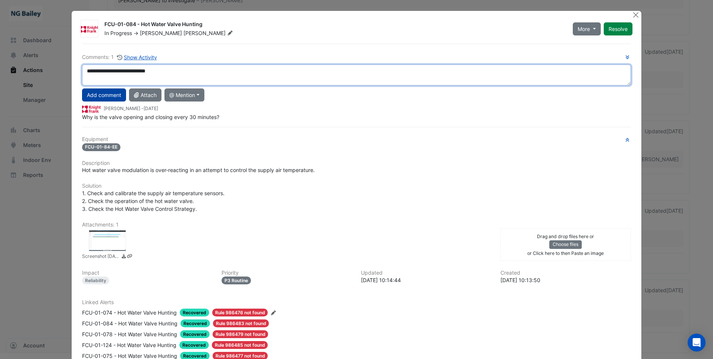
type textarea "**********"
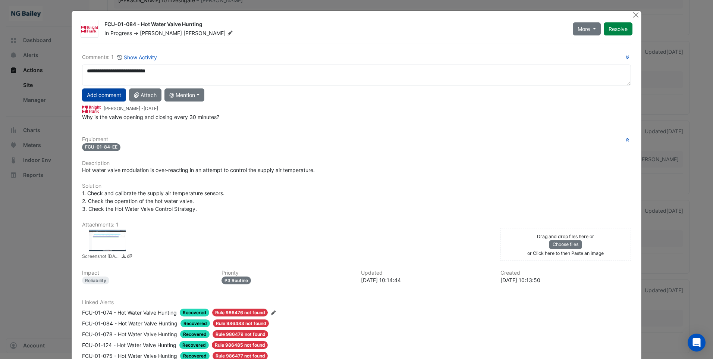
click at [95, 96] on button "Add comment" at bounding box center [104, 94] width 44 height 13
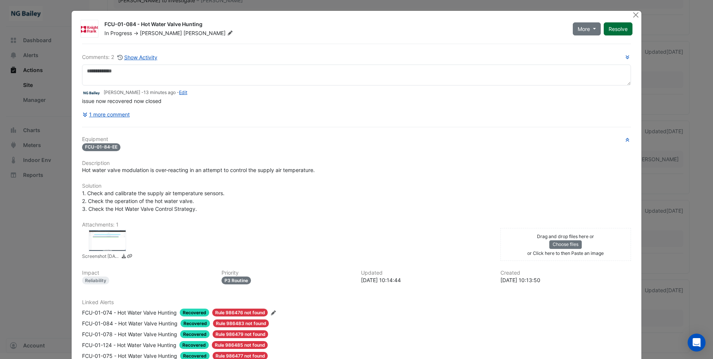
click at [610, 27] on button "Resolve" at bounding box center [617, 28] width 29 height 13
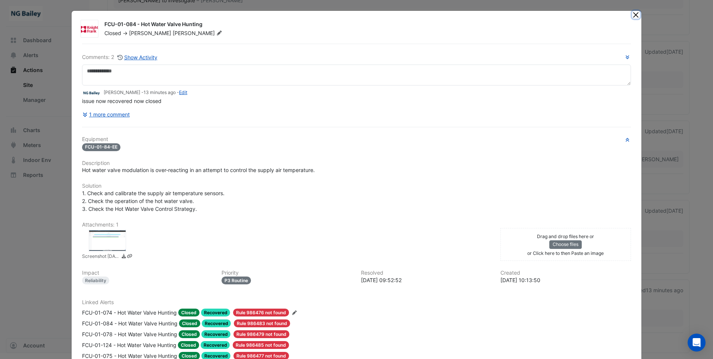
click at [632, 16] on button "Close" at bounding box center [636, 15] width 8 height 8
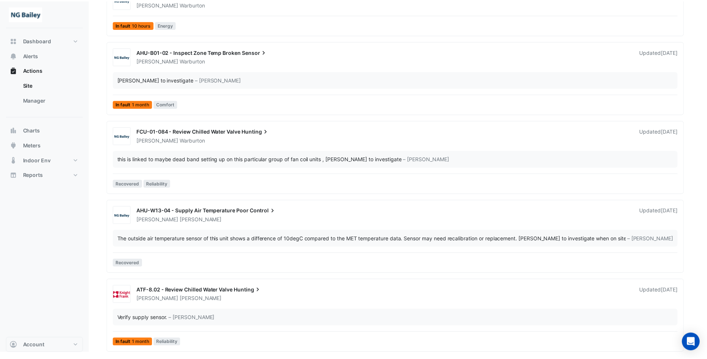
scroll to position [1584, 0]
click at [309, 215] on div "AHU-W13-04 - Supply Air Temperature Poor Control" at bounding box center [387, 211] width 498 height 9
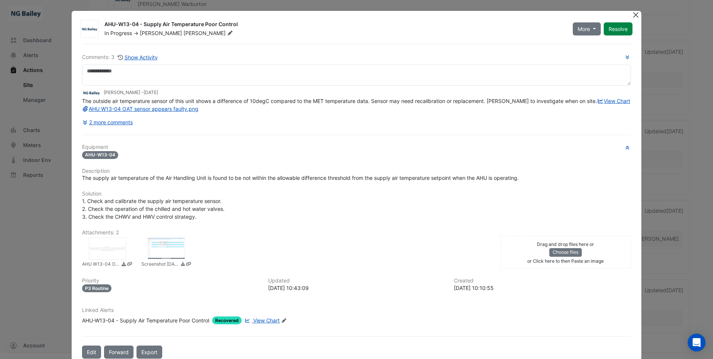
click at [632, 13] on button "Close" at bounding box center [636, 15] width 8 height 8
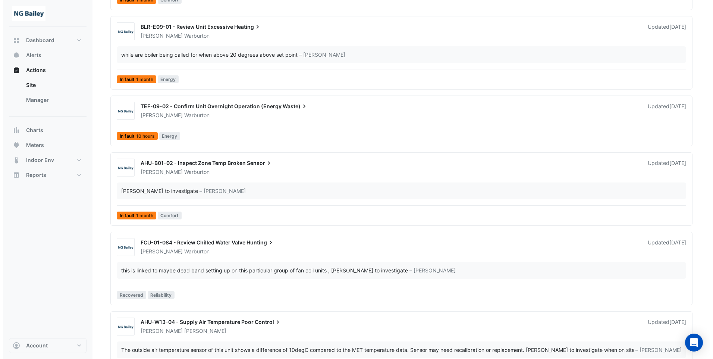
scroll to position [1473, 0]
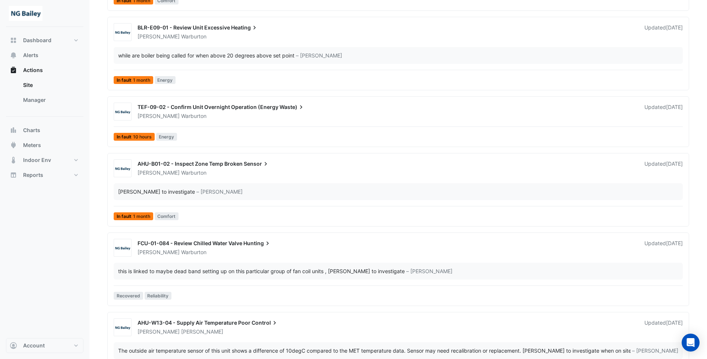
click at [306, 243] on div "FCU-01-084 - Review Chilled Water Valve Hunting" at bounding box center [387, 243] width 498 height 9
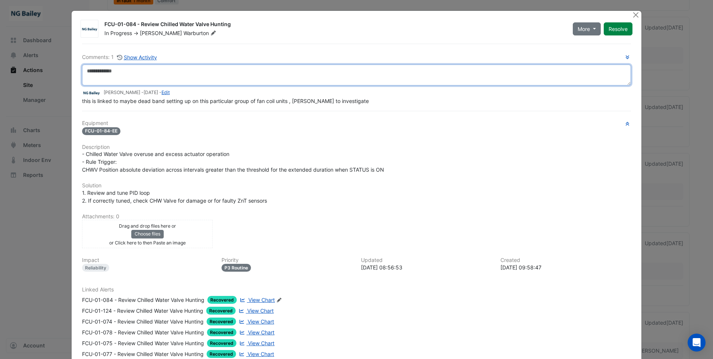
click at [145, 69] on textarea at bounding box center [356, 74] width 549 height 21
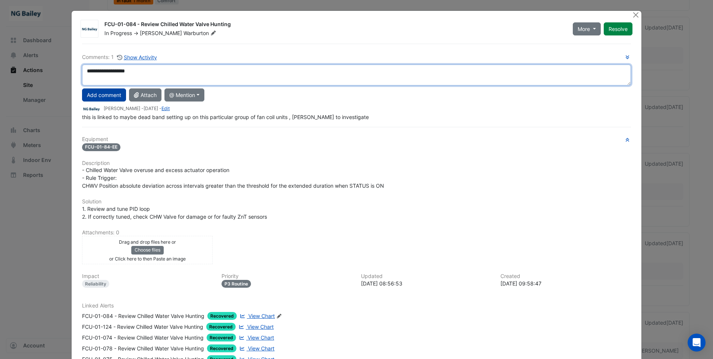
type textarea "**********"
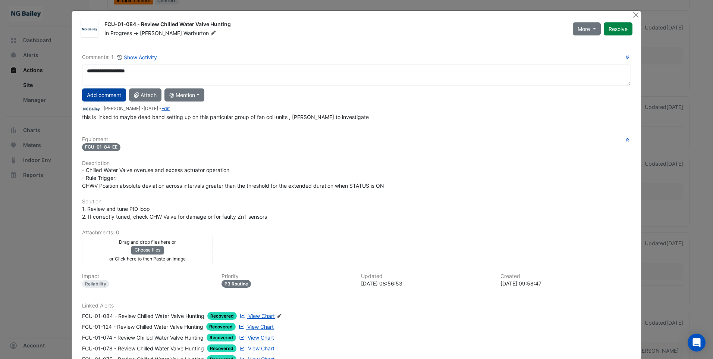
click at [102, 95] on button "Add comment" at bounding box center [104, 94] width 44 height 13
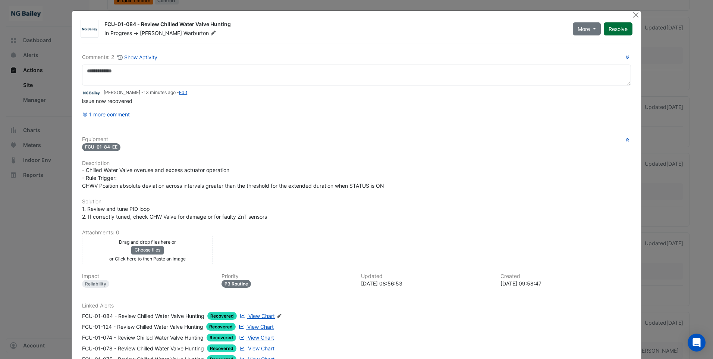
click at [617, 28] on button "Resolve" at bounding box center [617, 28] width 29 height 13
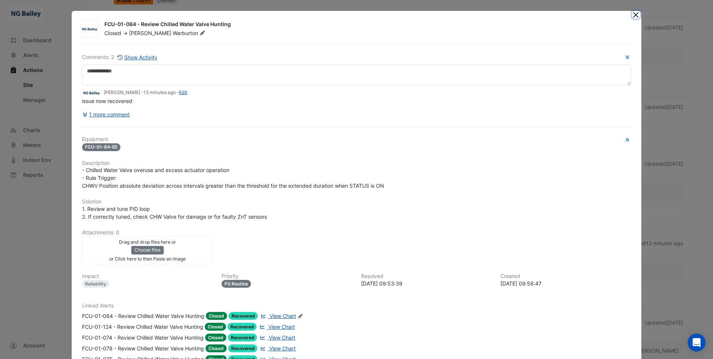
click at [633, 15] on button "Close" at bounding box center [636, 15] width 8 height 8
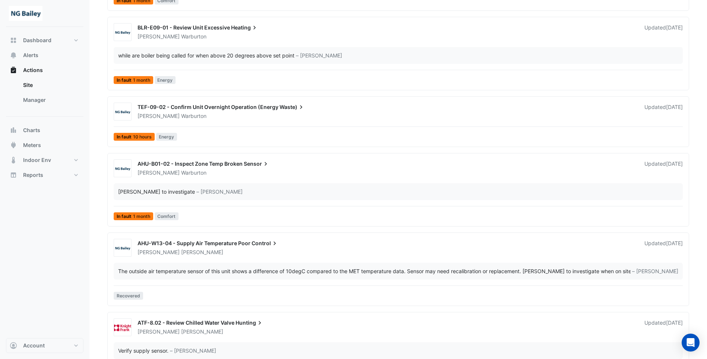
scroll to position [1249, 0]
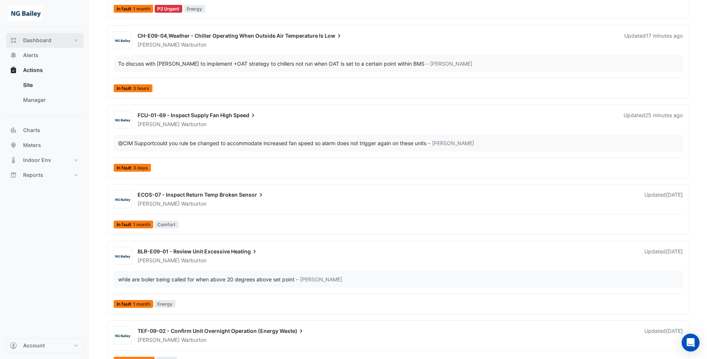
click at [35, 39] on span "Dashboard" at bounding box center [37, 40] width 28 height 7
select select "**"
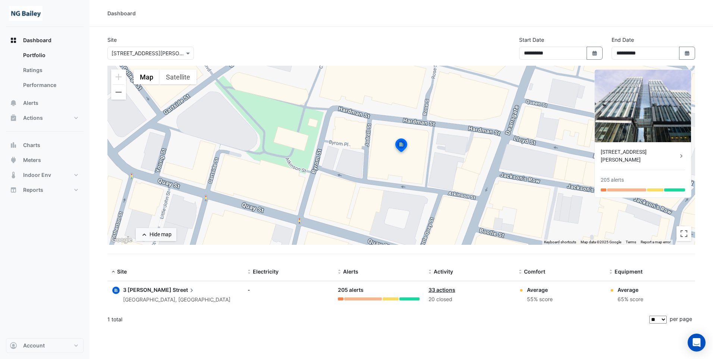
click at [494, 329] on div "**********" at bounding box center [400, 179] width 623 height 359
click at [445, 291] on link "33 actions" at bounding box center [441, 289] width 27 height 6
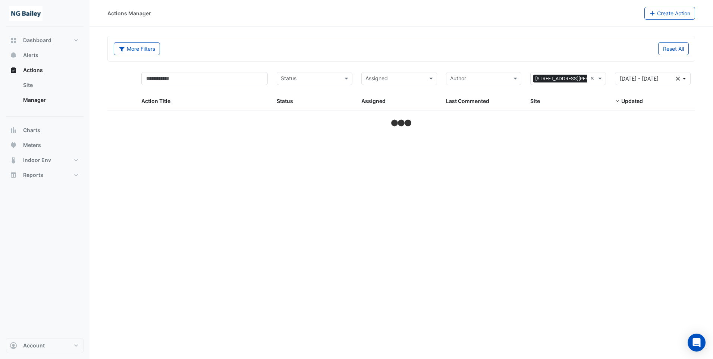
select select "**"
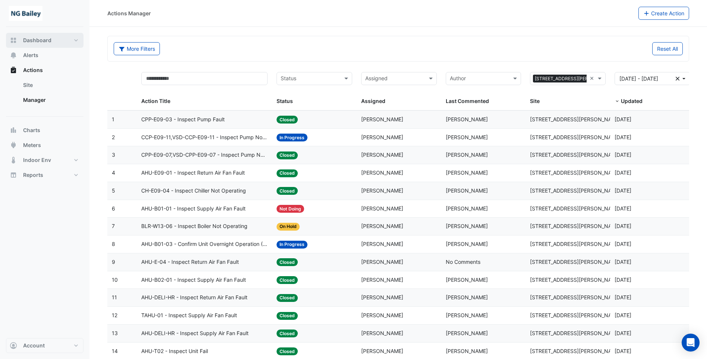
click at [36, 41] on span "Dashboard" at bounding box center [37, 40] width 28 height 7
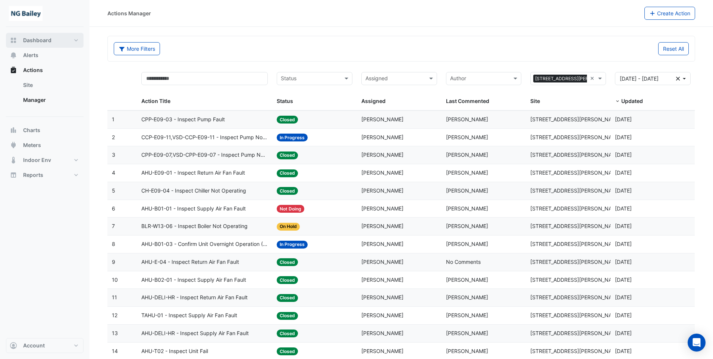
select select "**"
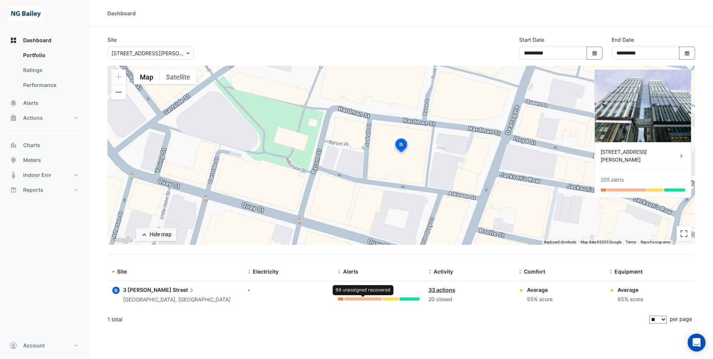
click at [367, 299] on div at bounding box center [363, 298] width 38 height 3
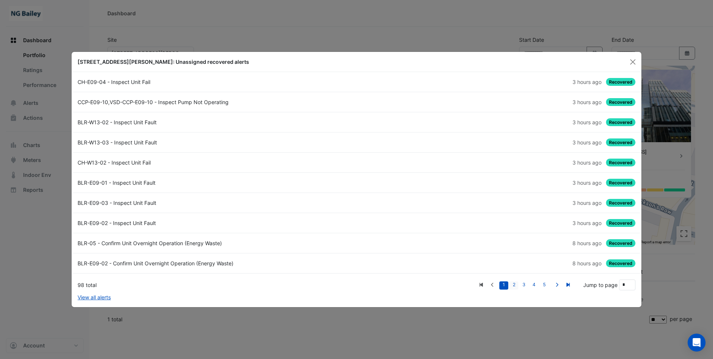
drag, startPoint x: 514, startPoint y: 284, endPoint x: 518, endPoint y: 285, distance: 4.4
click at [514, 284] on link "2" at bounding box center [513, 285] width 9 height 8
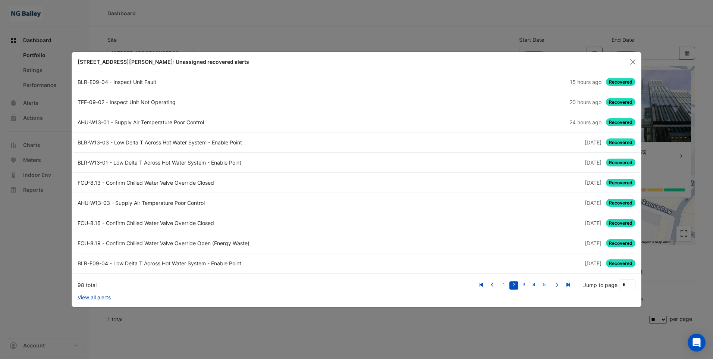
click at [204, 260] on div "BLR-E09-04 - Low Delta T Across Hot Water System - Enable Point" at bounding box center [214, 263] width 283 height 8
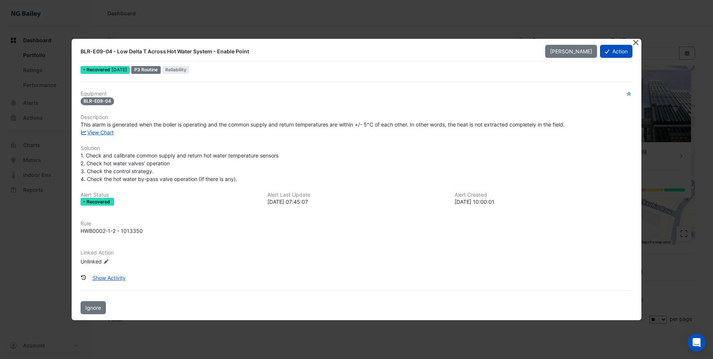
click at [637, 41] on button "Close" at bounding box center [636, 43] width 8 height 8
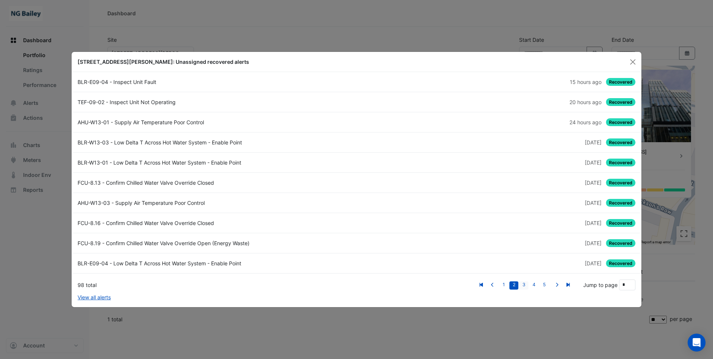
click at [525, 284] on link "3" at bounding box center [523, 285] width 9 height 8
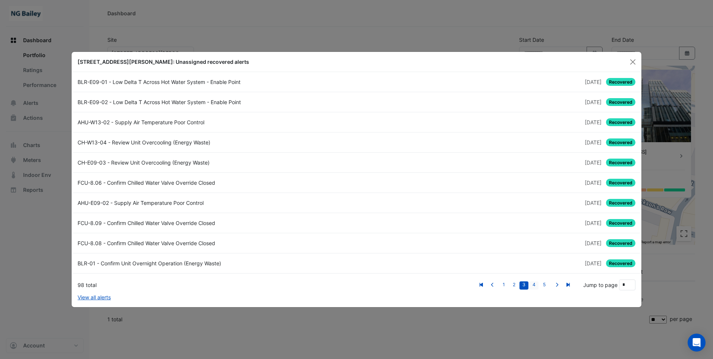
click at [537, 285] on link "4" at bounding box center [533, 285] width 9 height 8
type input "*"
click at [156, 182] on div "FCU-01-124 - Review Chilled Water Valve Hunting" at bounding box center [214, 183] width 283 height 8
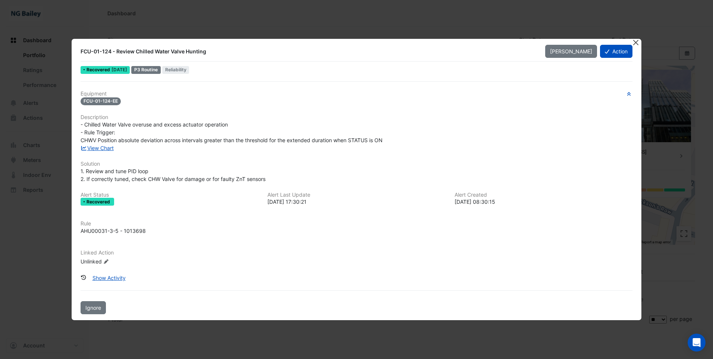
click at [638, 42] on button "Close" at bounding box center [636, 43] width 8 height 8
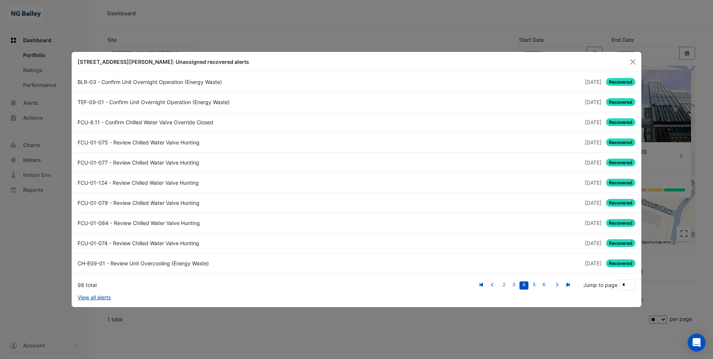
click at [104, 299] on link "View all alerts" at bounding box center [94, 297] width 33 height 8
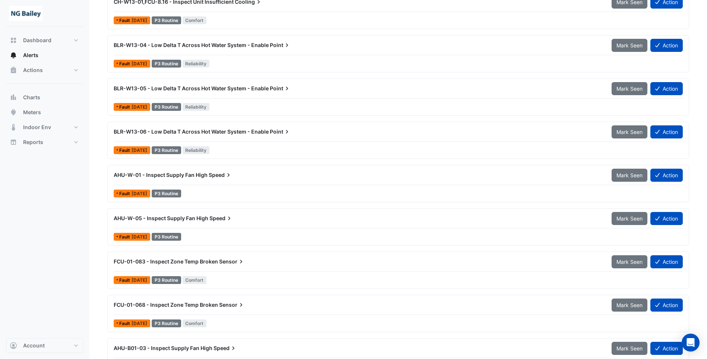
scroll to position [410, 0]
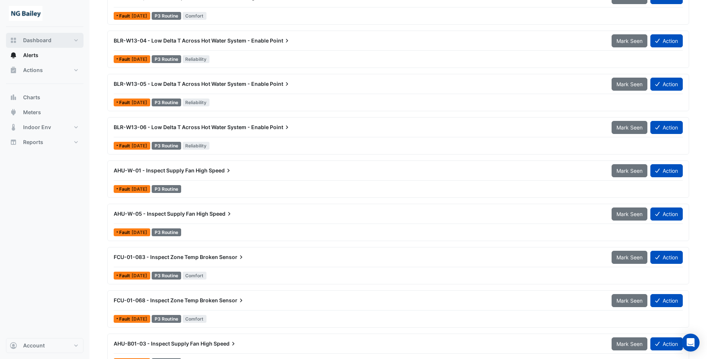
click at [31, 42] on span "Dashboard" at bounding box center [37, 40] width 28 height 7
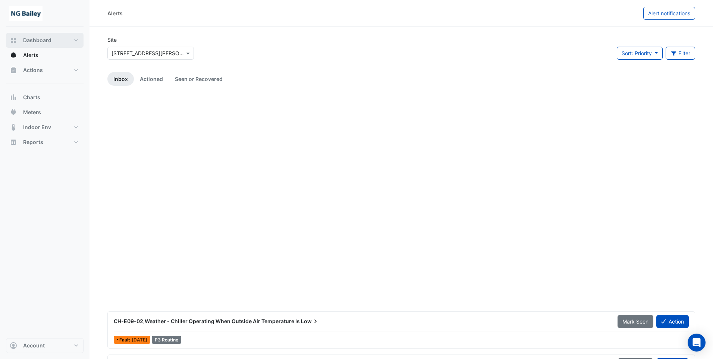
select select "**"
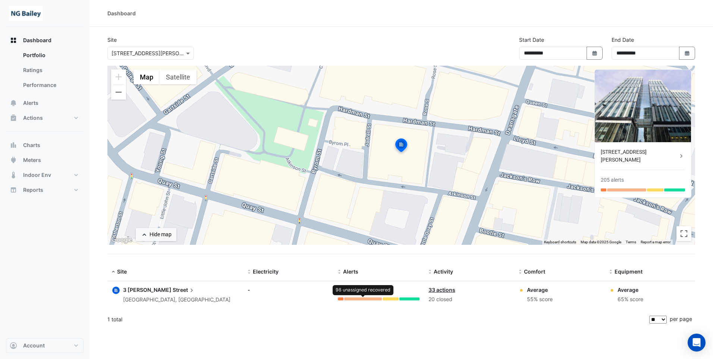
click at [356, 299] on div at bounding box center [363, 298] width 38 height 3
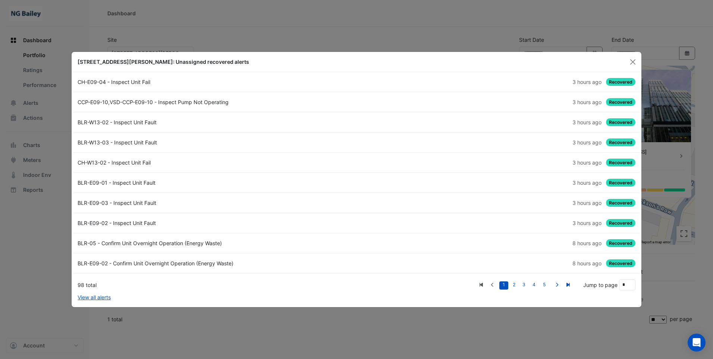
click at [163, 178] on link "BLR-E09-01 - Inspect Unit Fault 3 hours ago Recovered" at bounding box center [356, 183] width 566 height 20
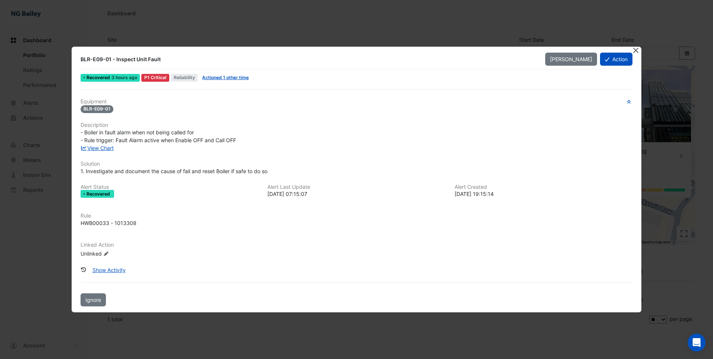
click at [636, 50] on button "Close" at bounding box center [636, 51] width 8 height 8
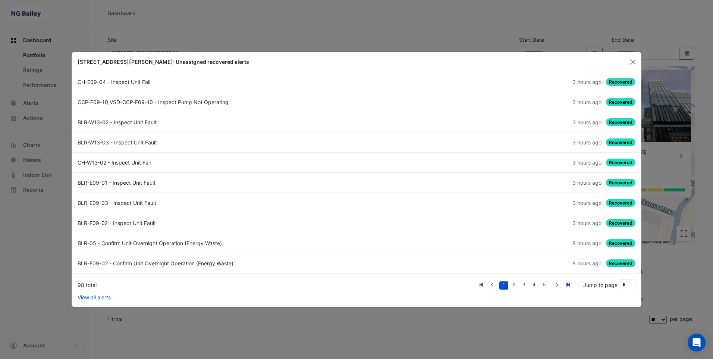
click at [150, 222] on div "BLR-E09-02 - Inspect Unit Fault" at bounding box center [214, 223] width 283 height 8
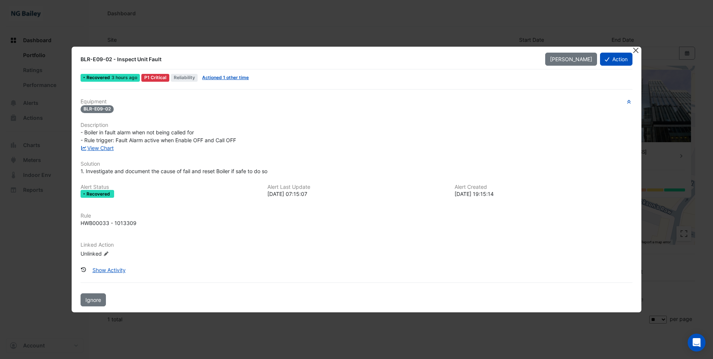
click at [636, 52] on button "Close" at bounding box center [636, 51] width 8 height 8
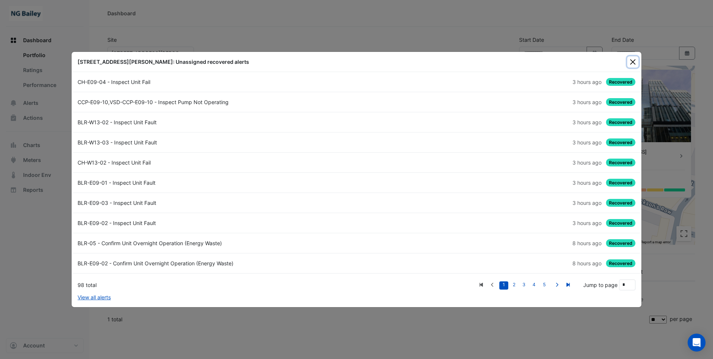
click at [630, 62] on button "Close" at bounding box center [632, 61] width 11 height 11
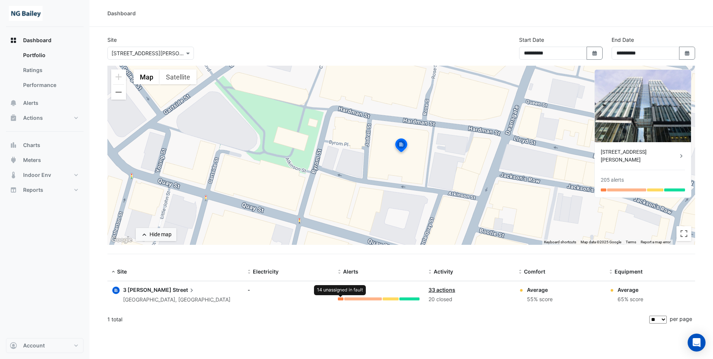
click at [339, 298] on div at bounding box center [341, 298] width 6 height 3
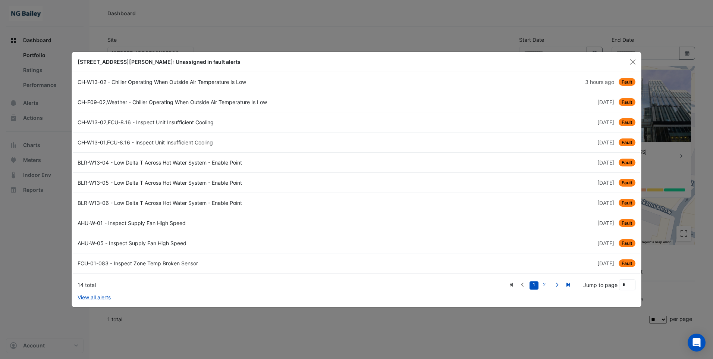
click at [254, 80] on div "CH-W13-02 - Chiller Operating When Outside Air Temperature Is Low" at bounding box center [214, 82] width 283 height 8
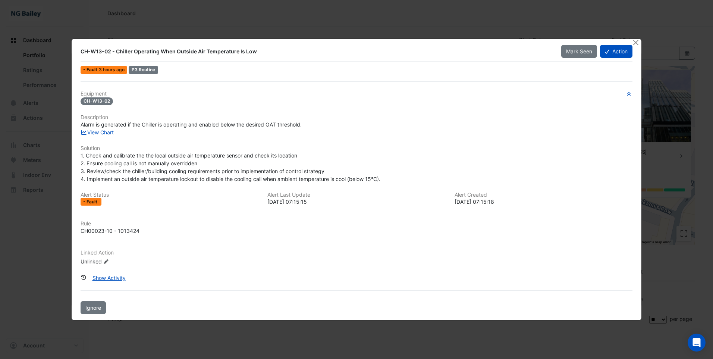
click at [105, 262] on icon at bounding box center [106, 261] width 4 height 4
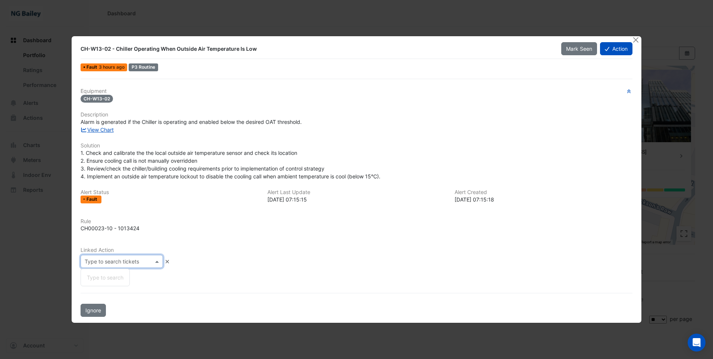
click at [117, 262] on input "text" at bounding box center [114, 262] width 59 height 8
type input "**"
click at [164, 261] on icon at bounding box center [167, 261] width 6 height 4
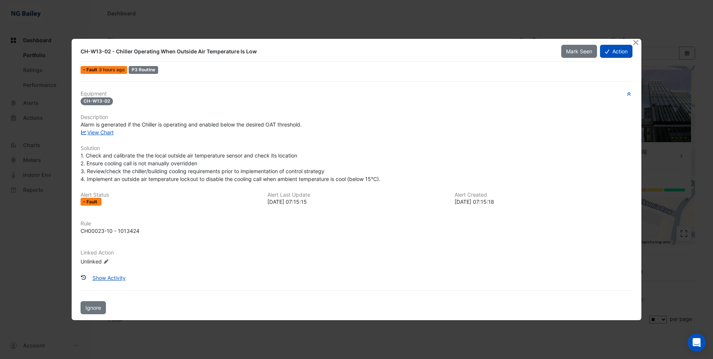
click at [362, 256] on div "Linked Action Unlinked Edit Linked Action" at bounding box center [356, 257] width 561 height 16
click at [613, 52] on button "Action" at bounding box center [616, 51] width 32 height 13
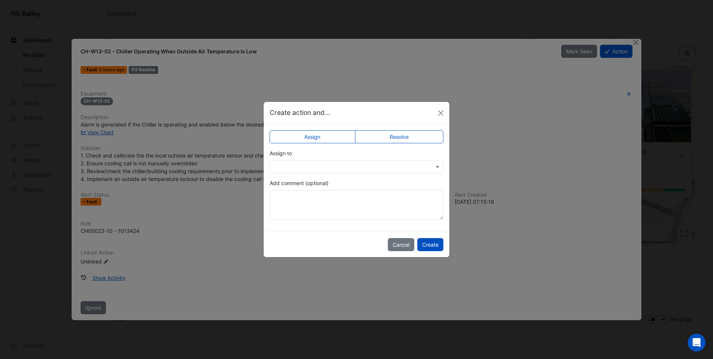
click at [318, 165] on input "text" at bounding box center [349, 167] width 151 height 8
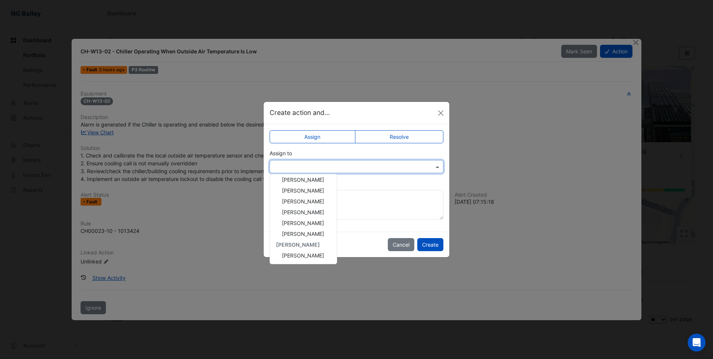
scroll to position [100, 0]
click at [305, 254] on span "[PERSON_NAME]" at bounding box center [303, 255] width 42 height 6
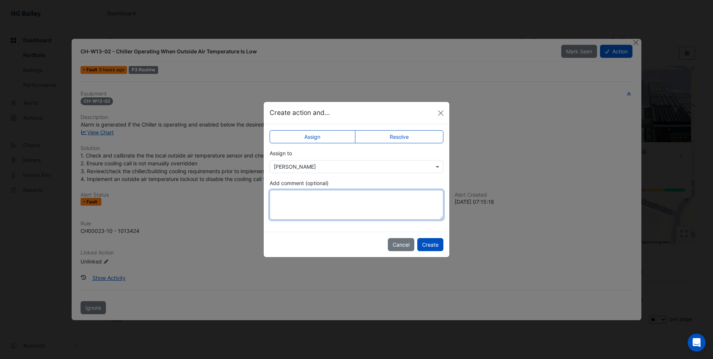
click at [306, 195] on textarea "Add comment (optional)" at bounding box center [356, 205] width 174 height 30
click at [427, 242] on button "Create" at bounding box center [430, 244] width 26 height 13
